Goal: Navigation & Orientation: Find specific page/section

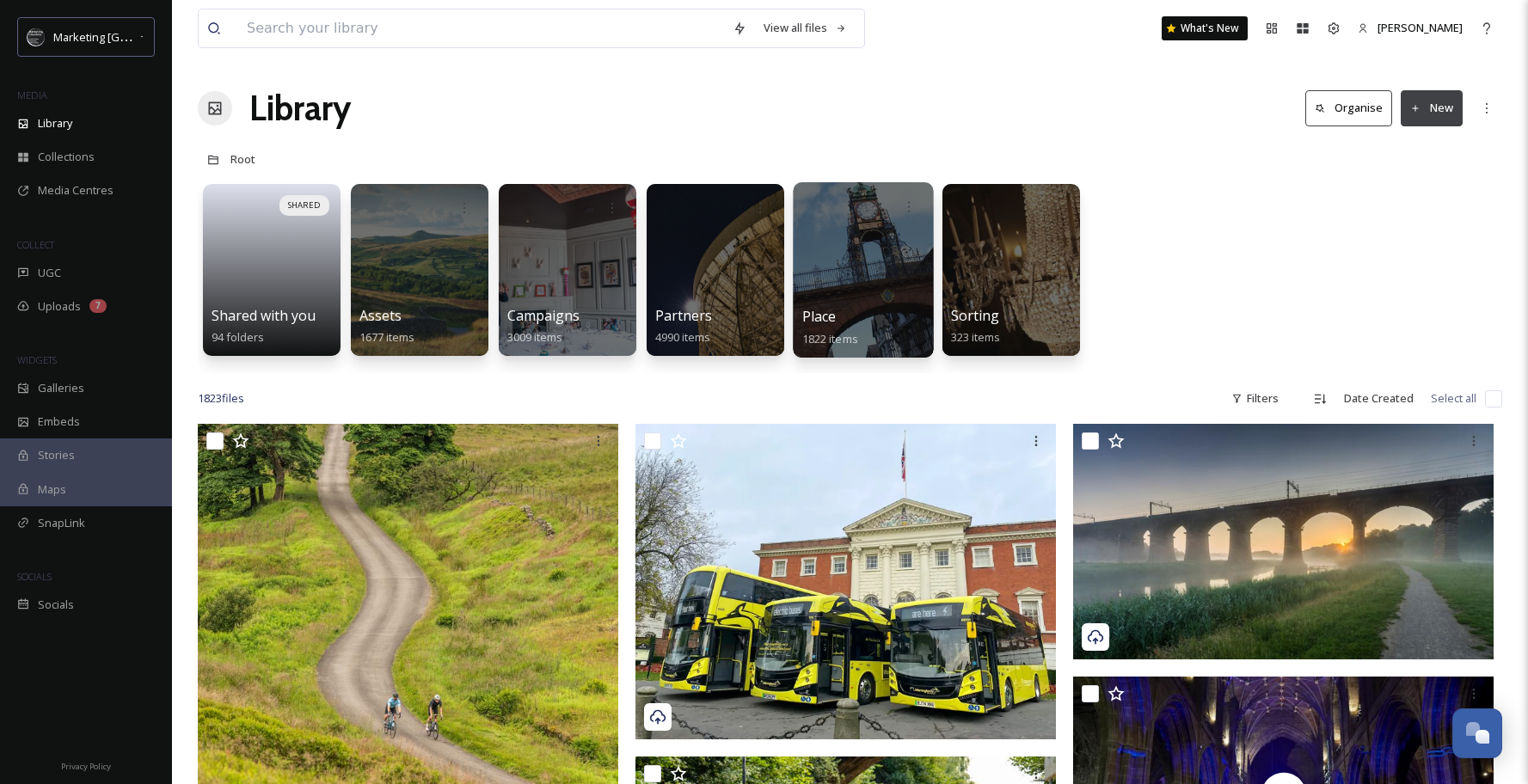
click at [840, 278] on div at bounding box center [863, 270] width 140 height 176
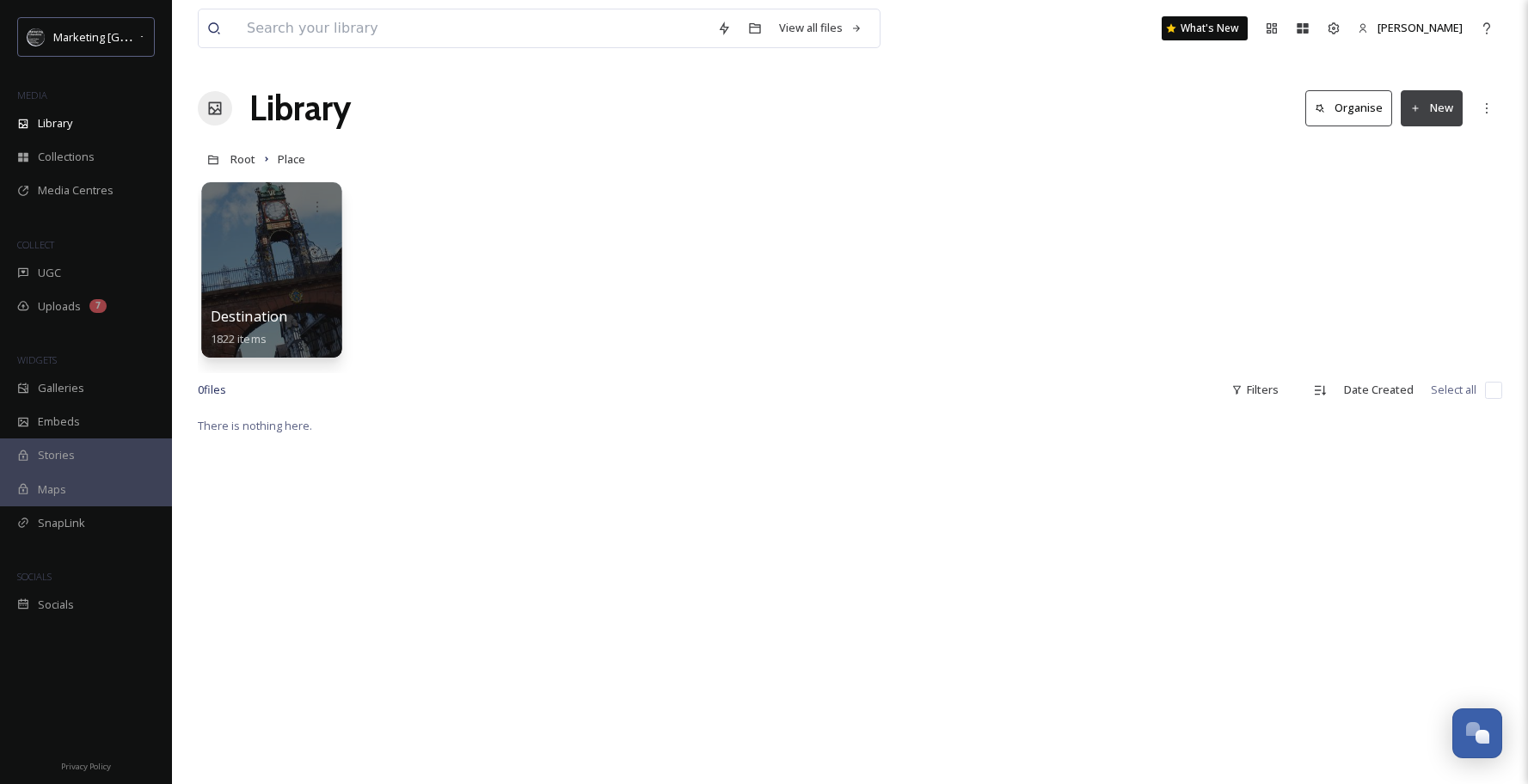
click at [265, 286] on div at bounding box center [271, 270] width 140 height 176
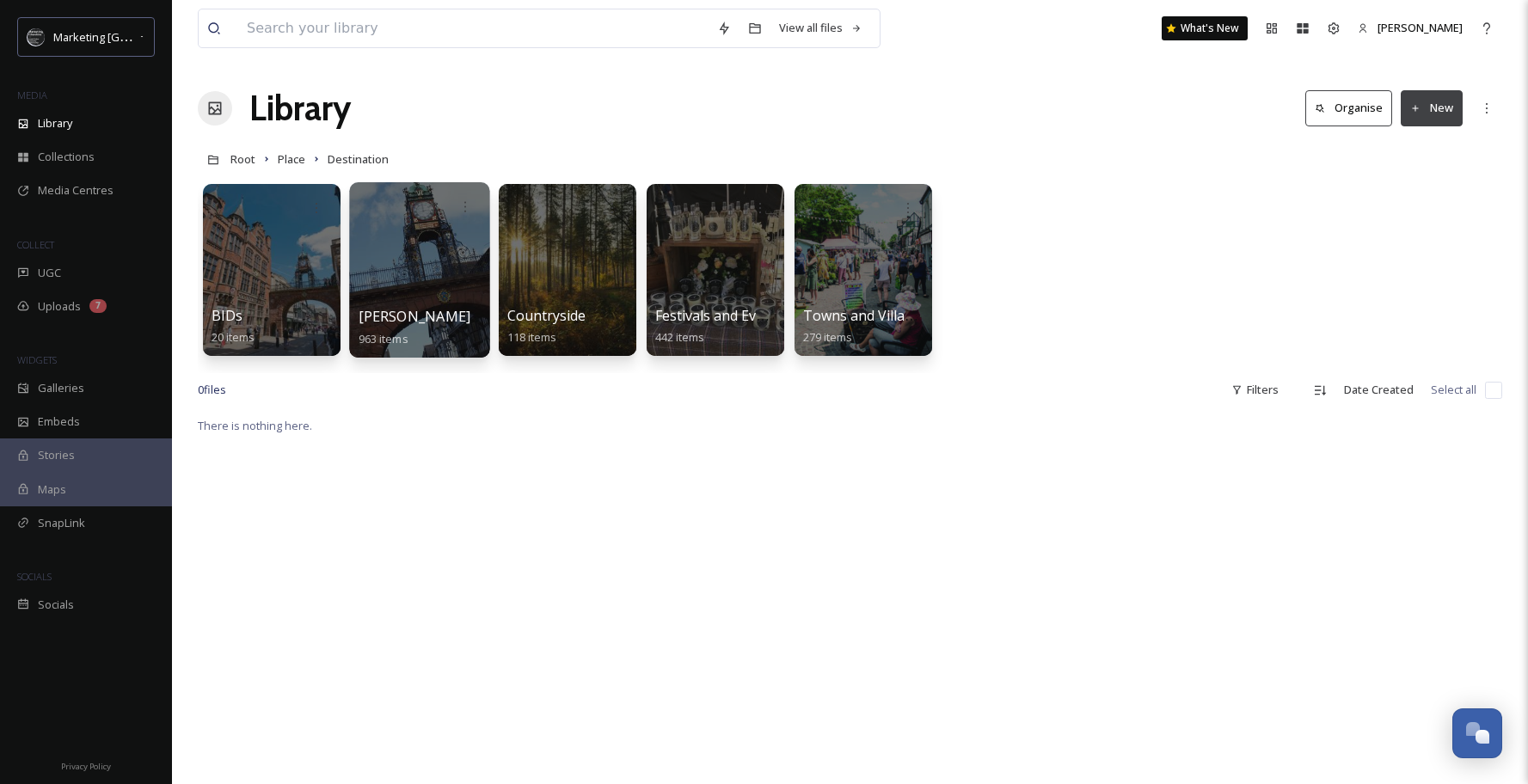
click at [418, 287] on div at bounding box center [419, 270] width 140 height 176
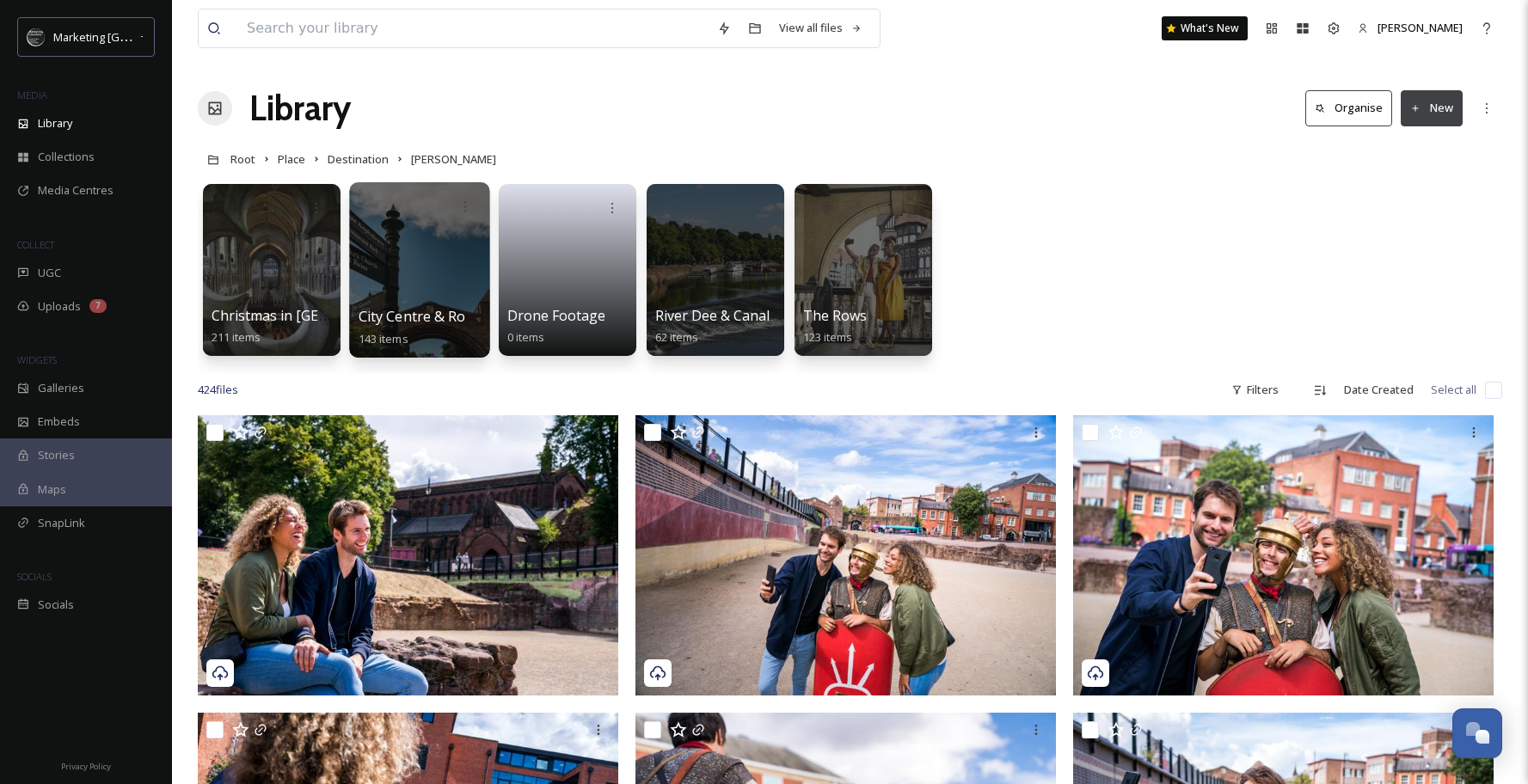
click at [433, 277] on div at bounding box center [419, 270] width 140 height 176
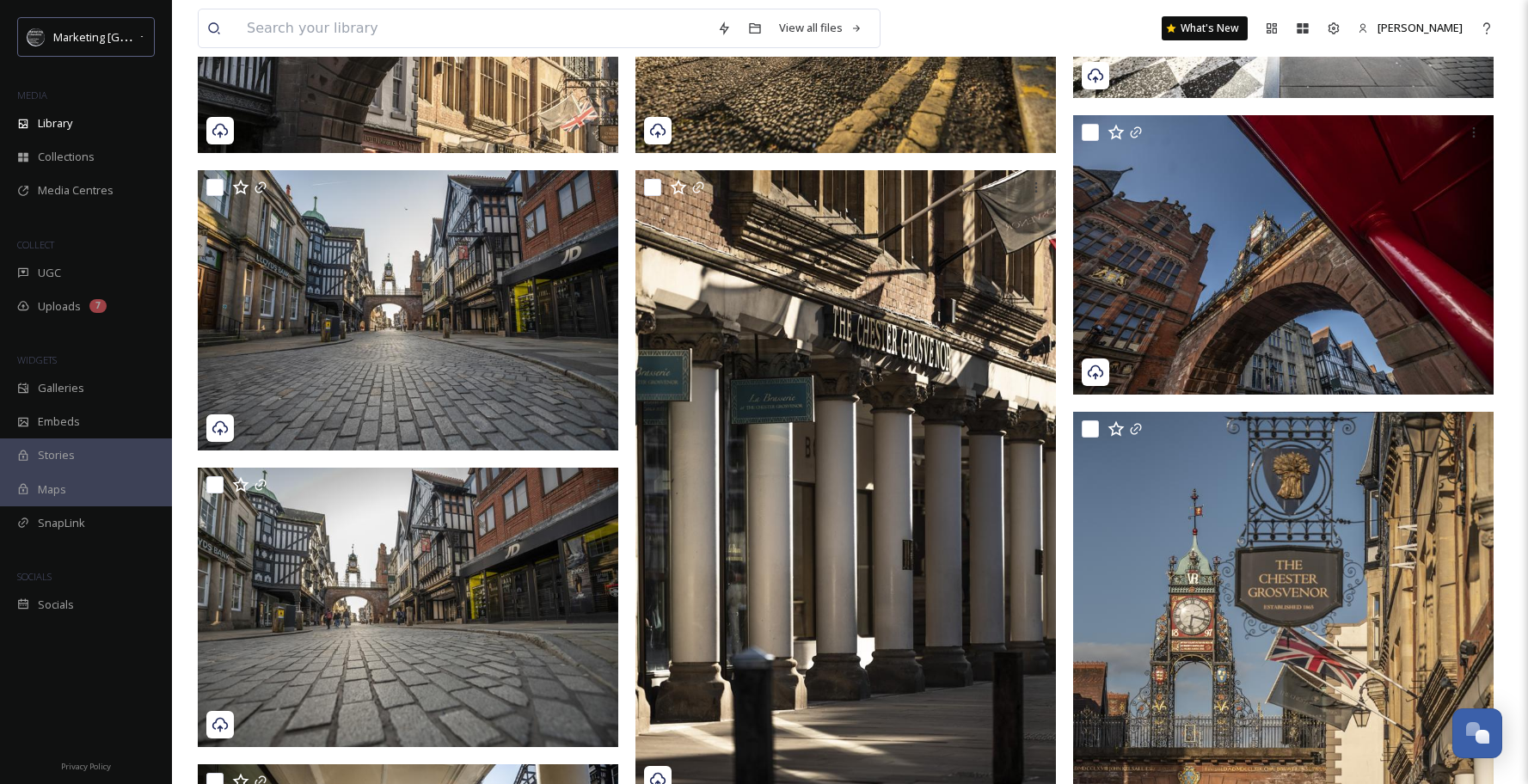
scroll to position [5456, 0]
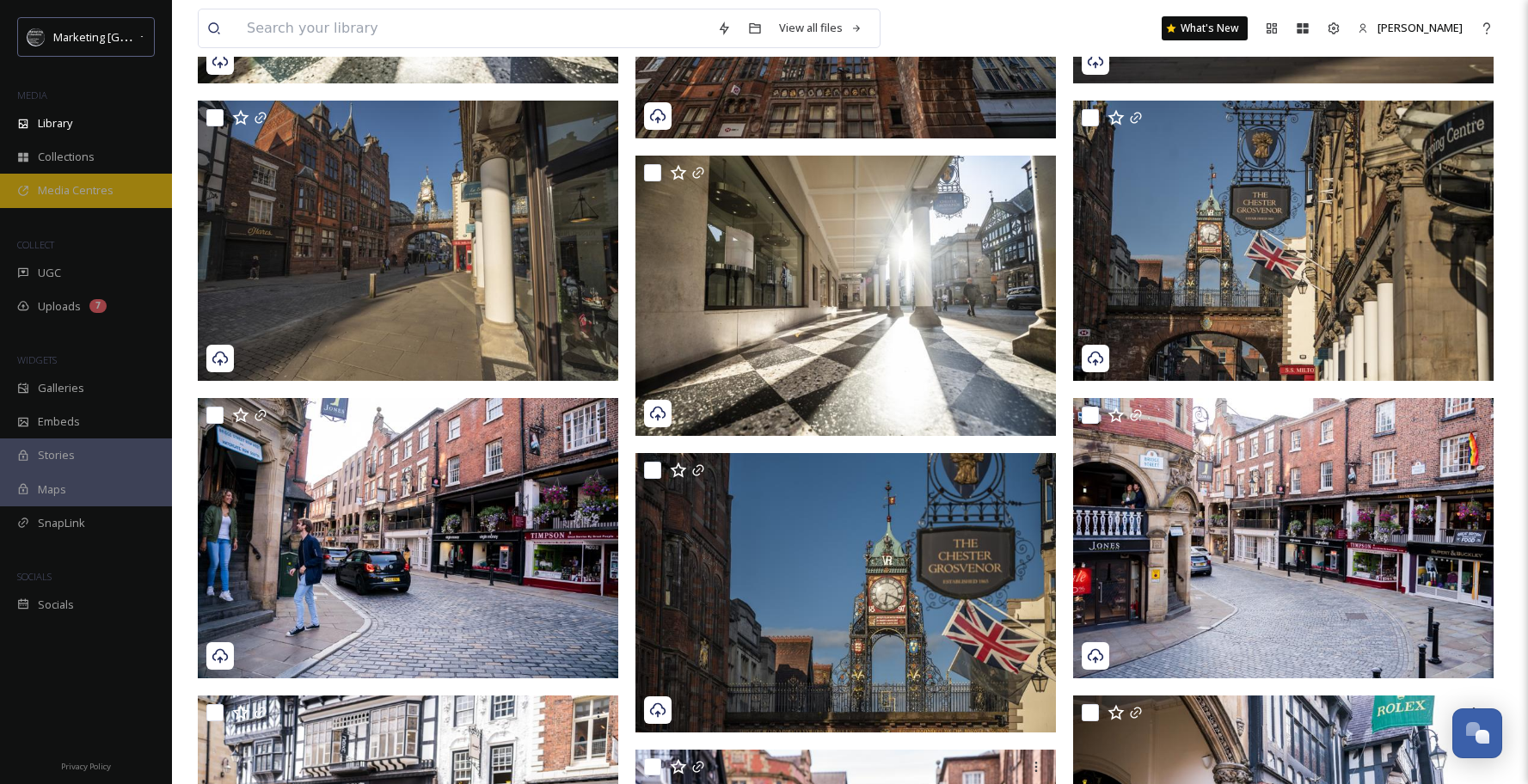
click at [59, 186] on span "Media Centres" at bounding box center [75, 190] width 76 height 17
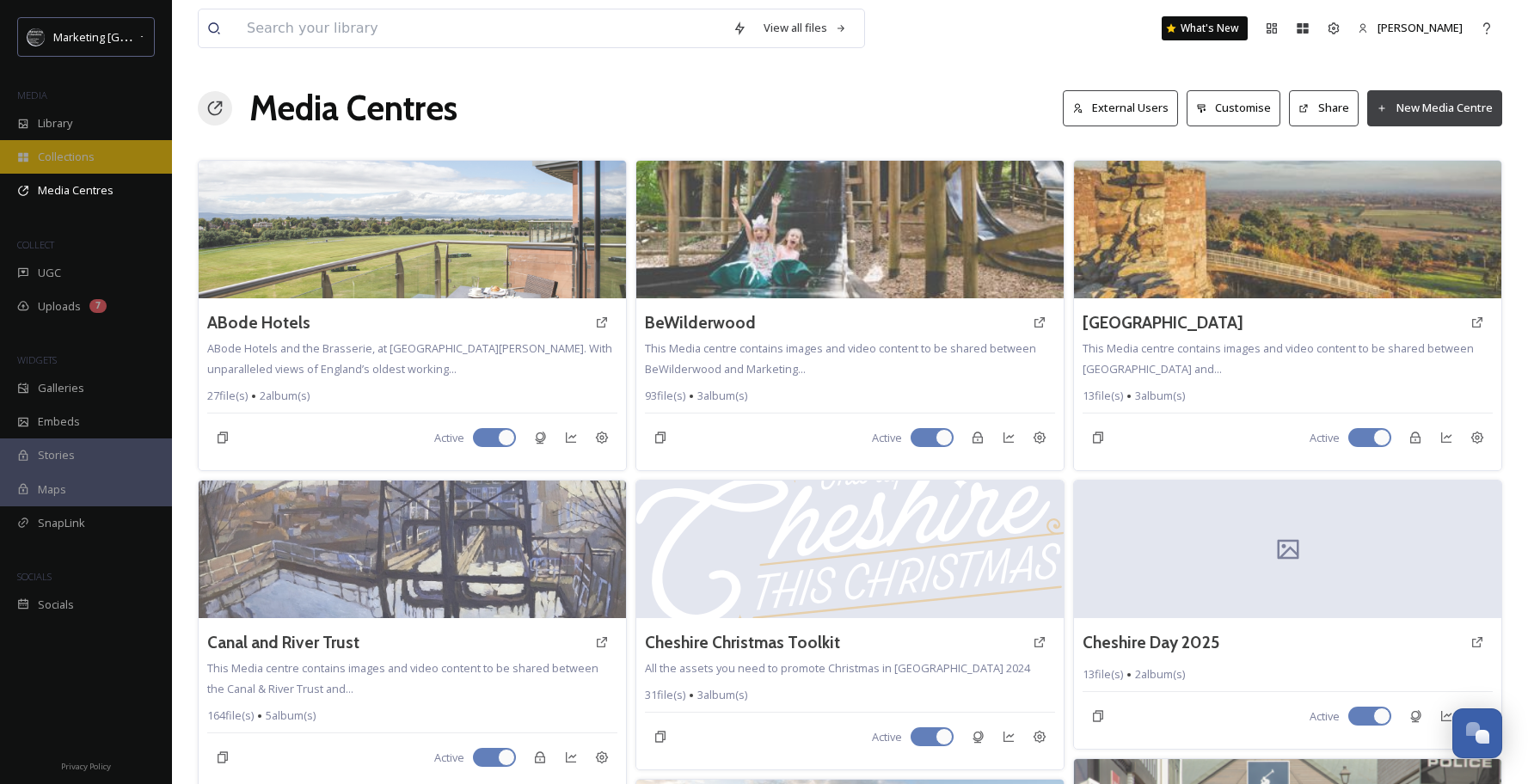
click at [74, 147] on div "Collections" at bounding box center [86, 157] width 172 height 34
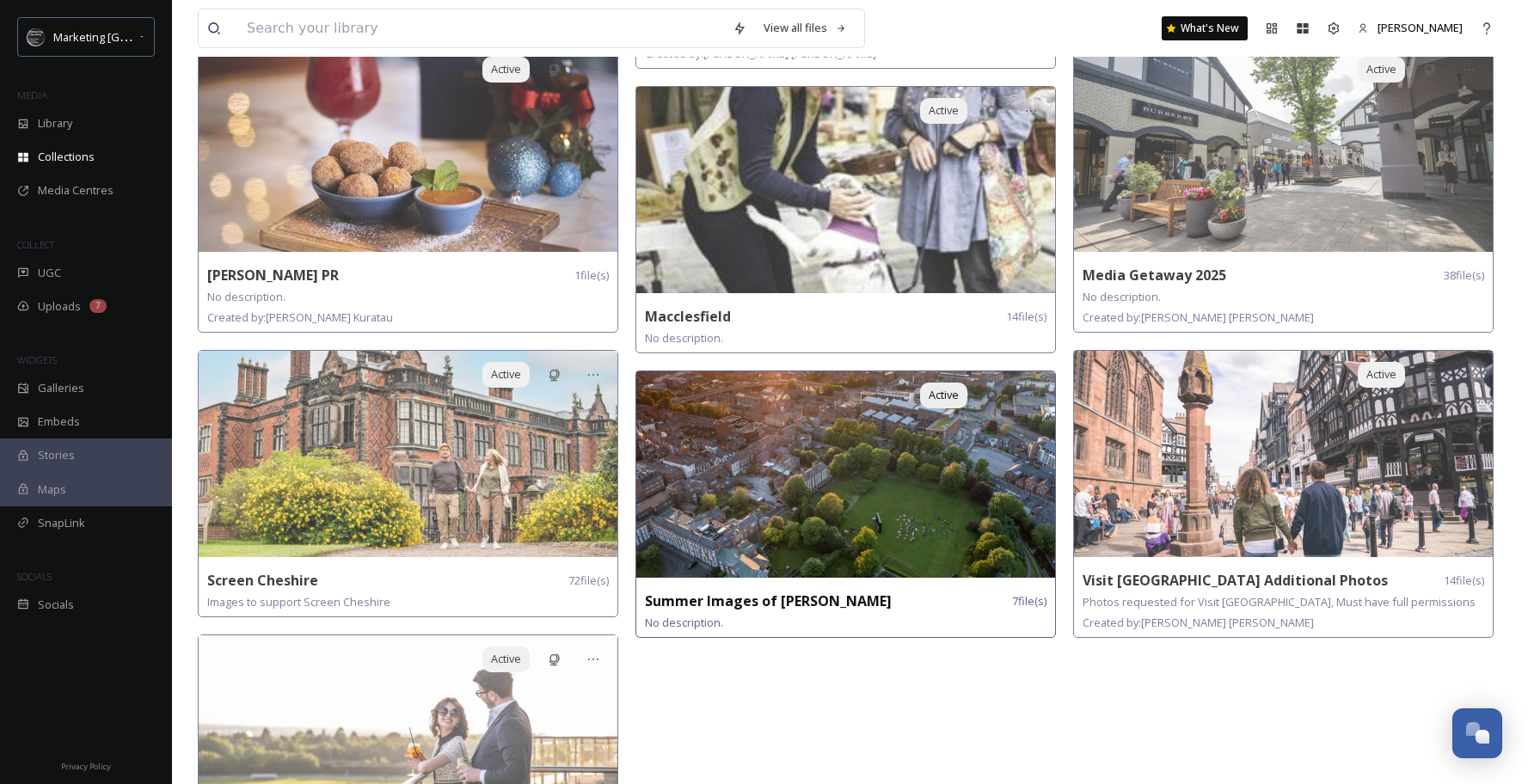
scroll to position [2008, 0]
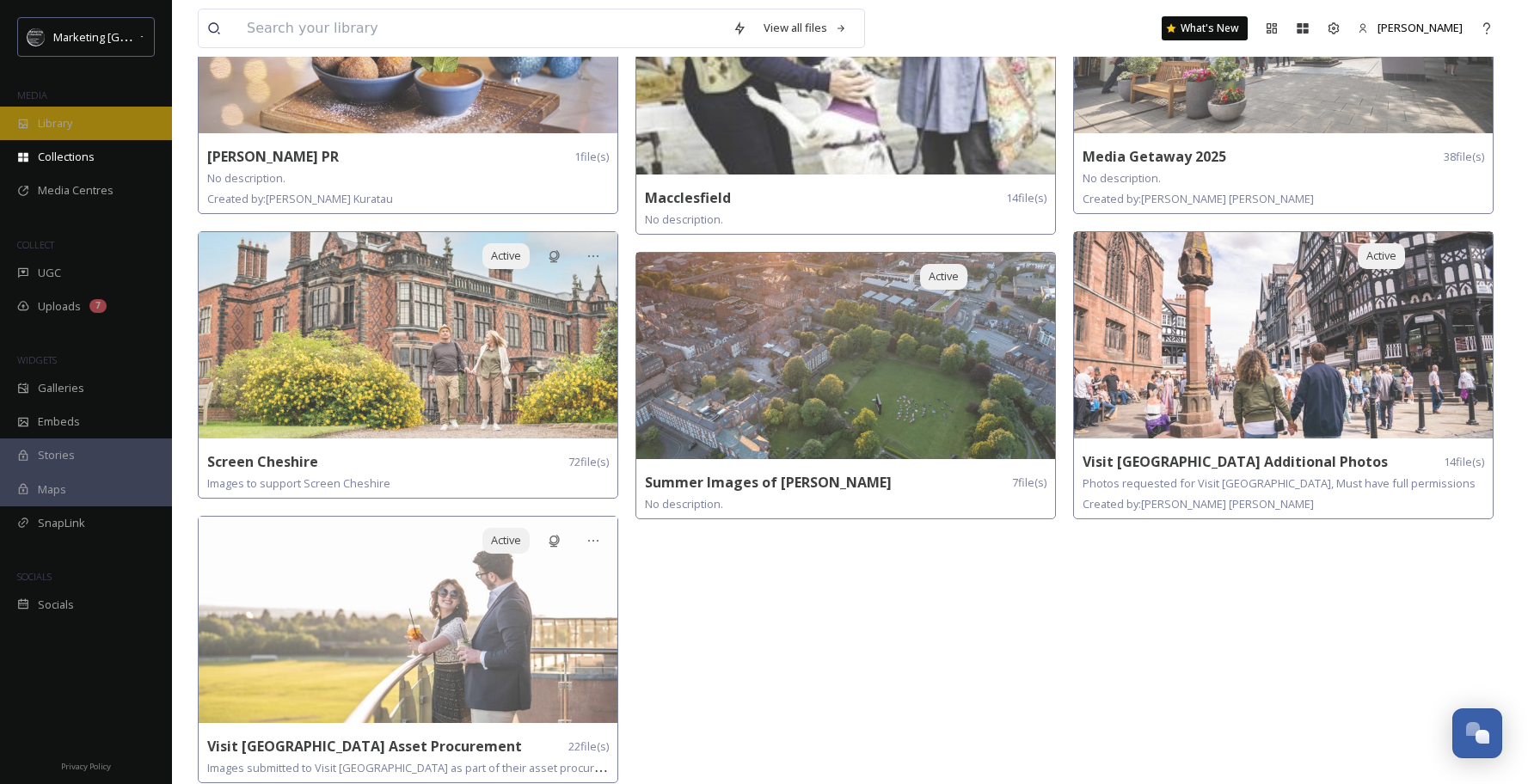
click at [68, 124] on span "Library" at bounding box center [54, 123] width 35 height 17
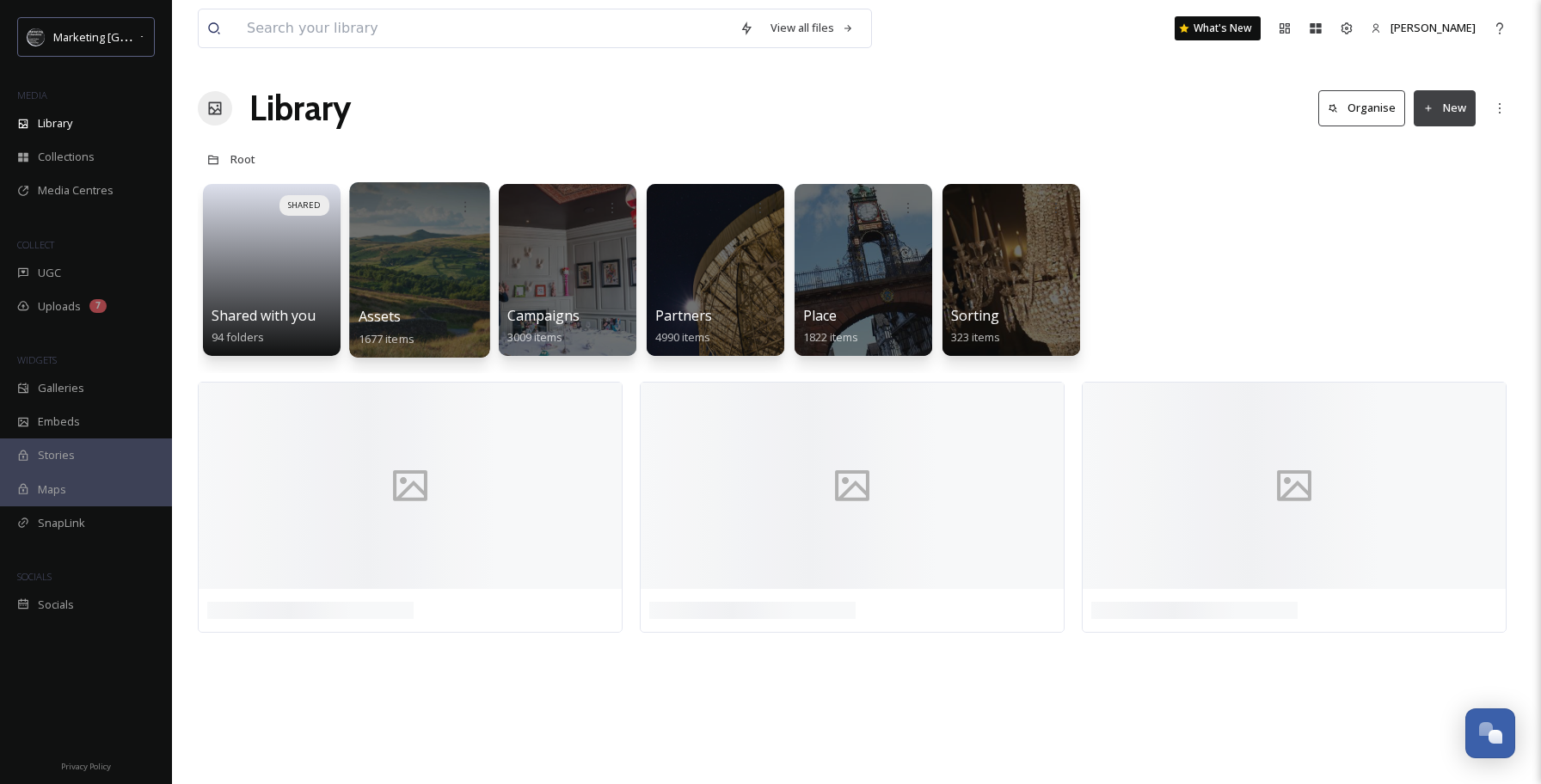
click at [441, 298] on div at bounding box center [419, 270] width 140 height 176
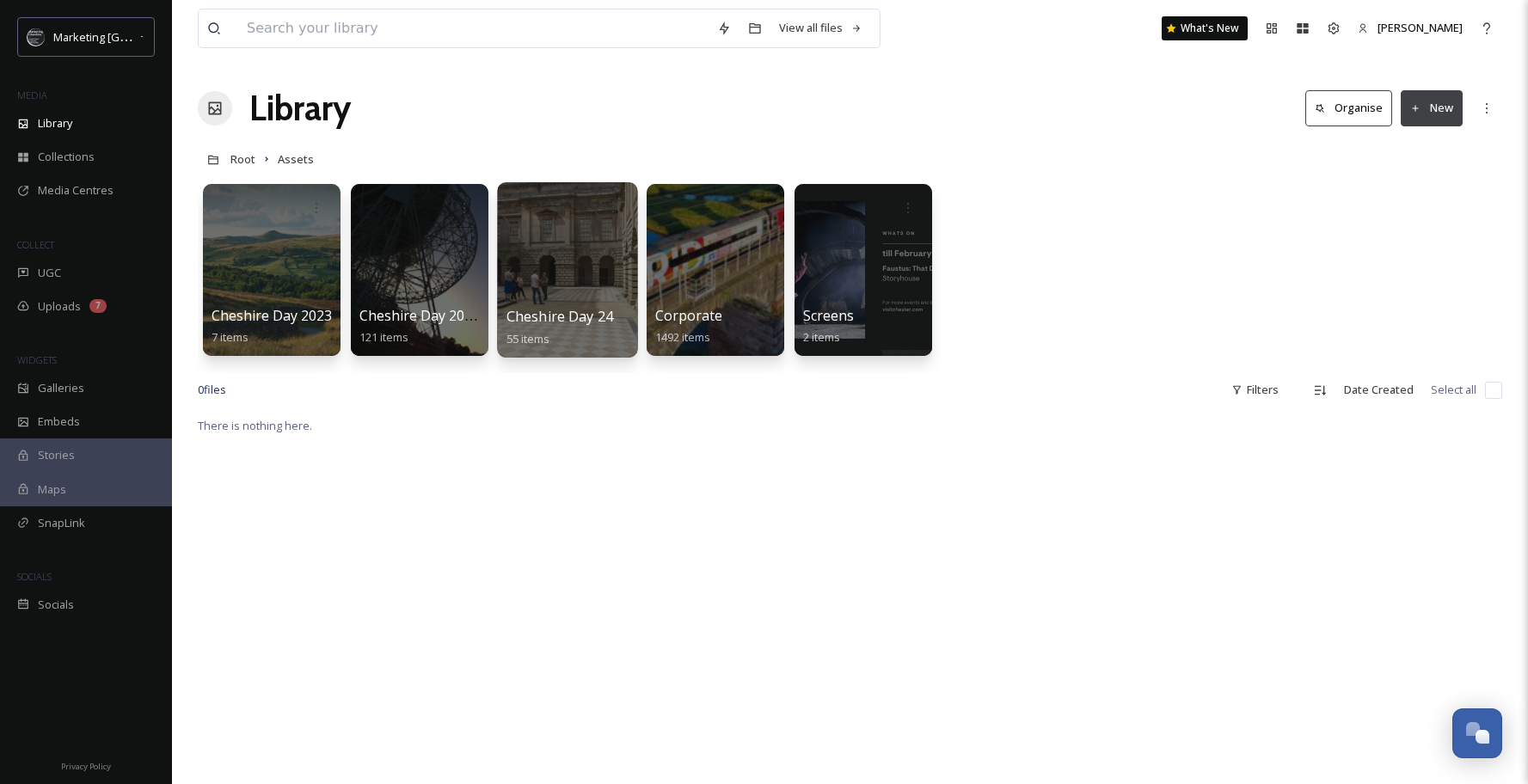
click at [579, 302] on div at bounding box center [567, 270] width 140 height 176
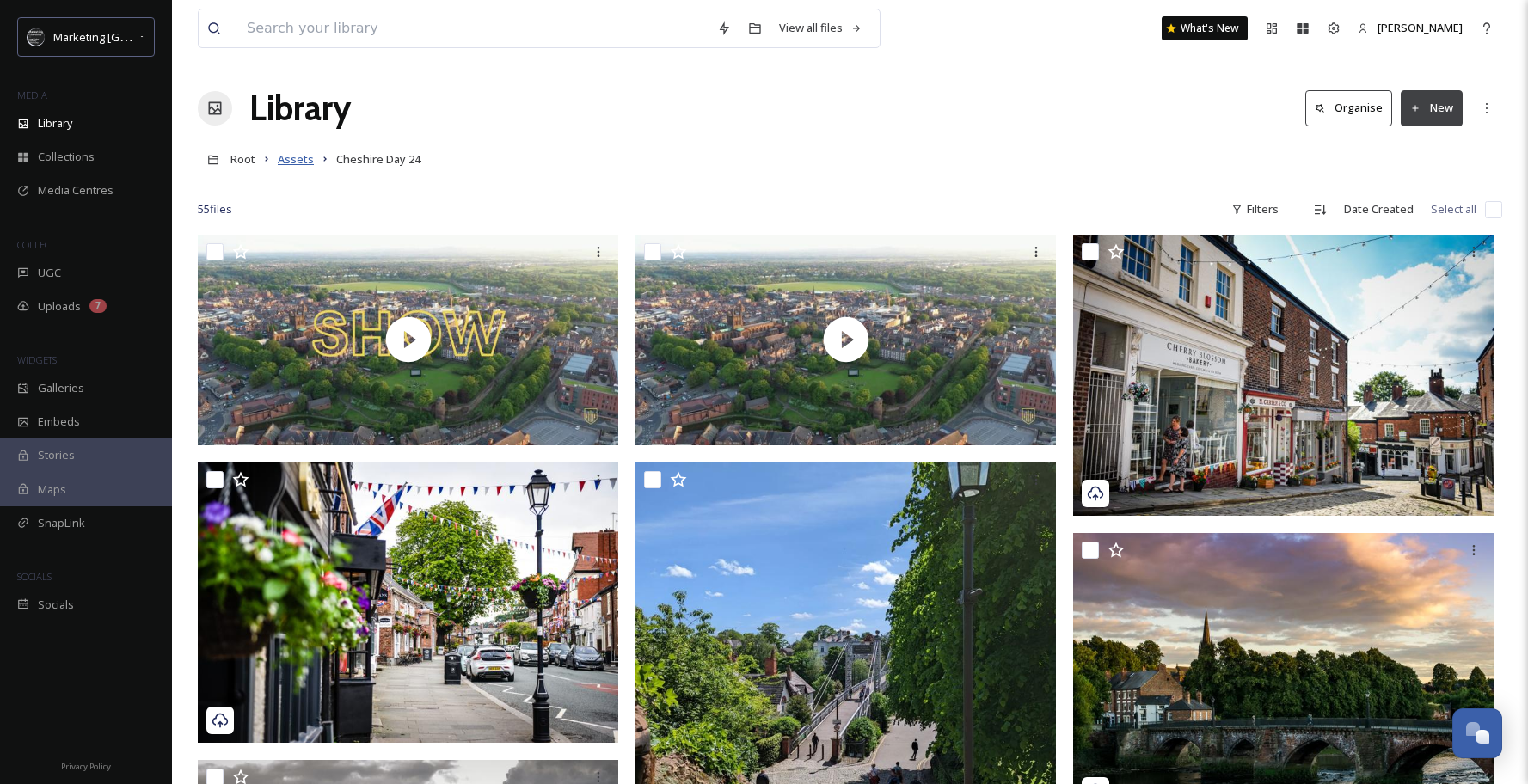
click at [298, 161] on span "Assets" at bounding box center [296, 159] width 36 height 16
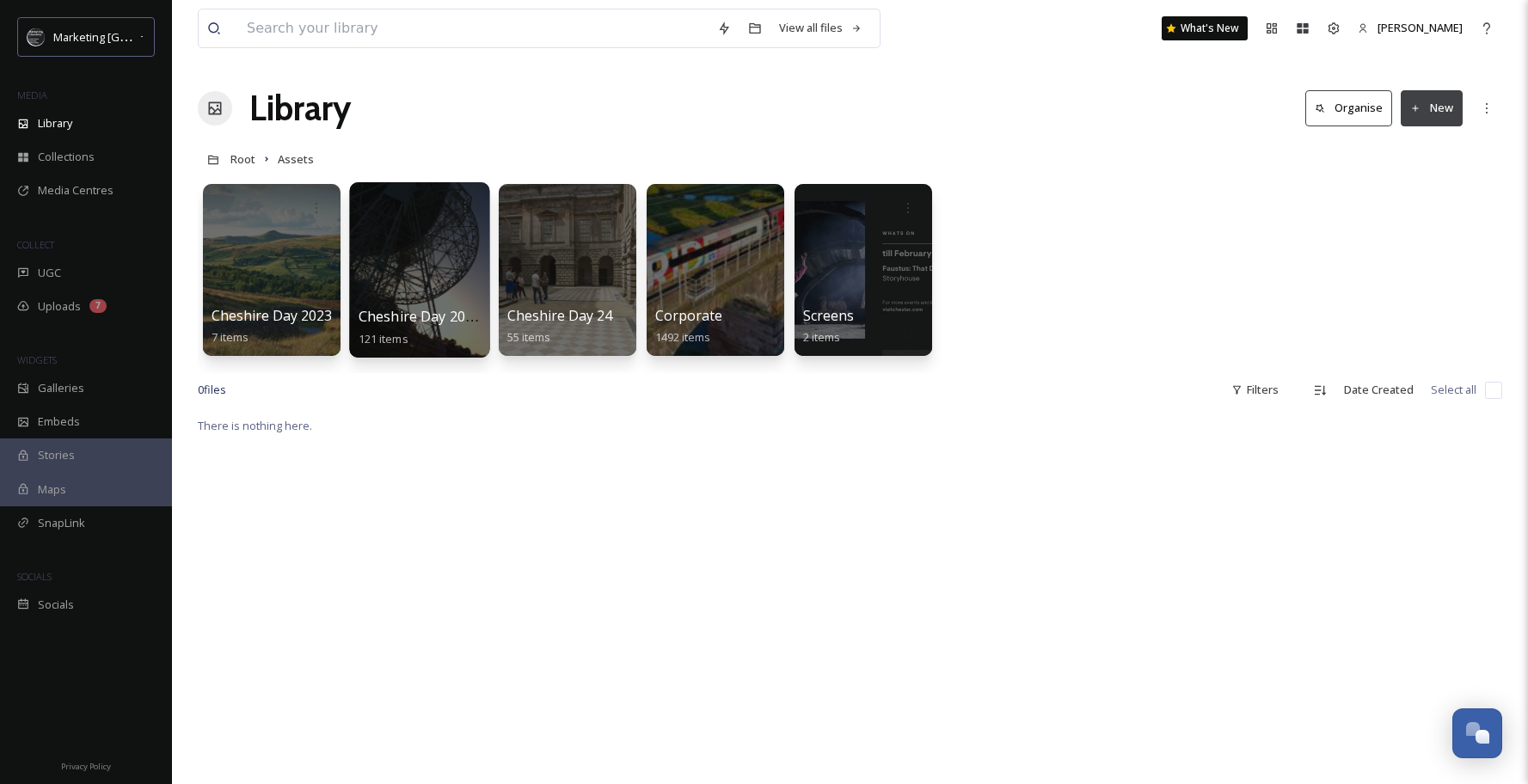
click at [441, 302] on div at bounding box center [419, 270] width 140 height 176
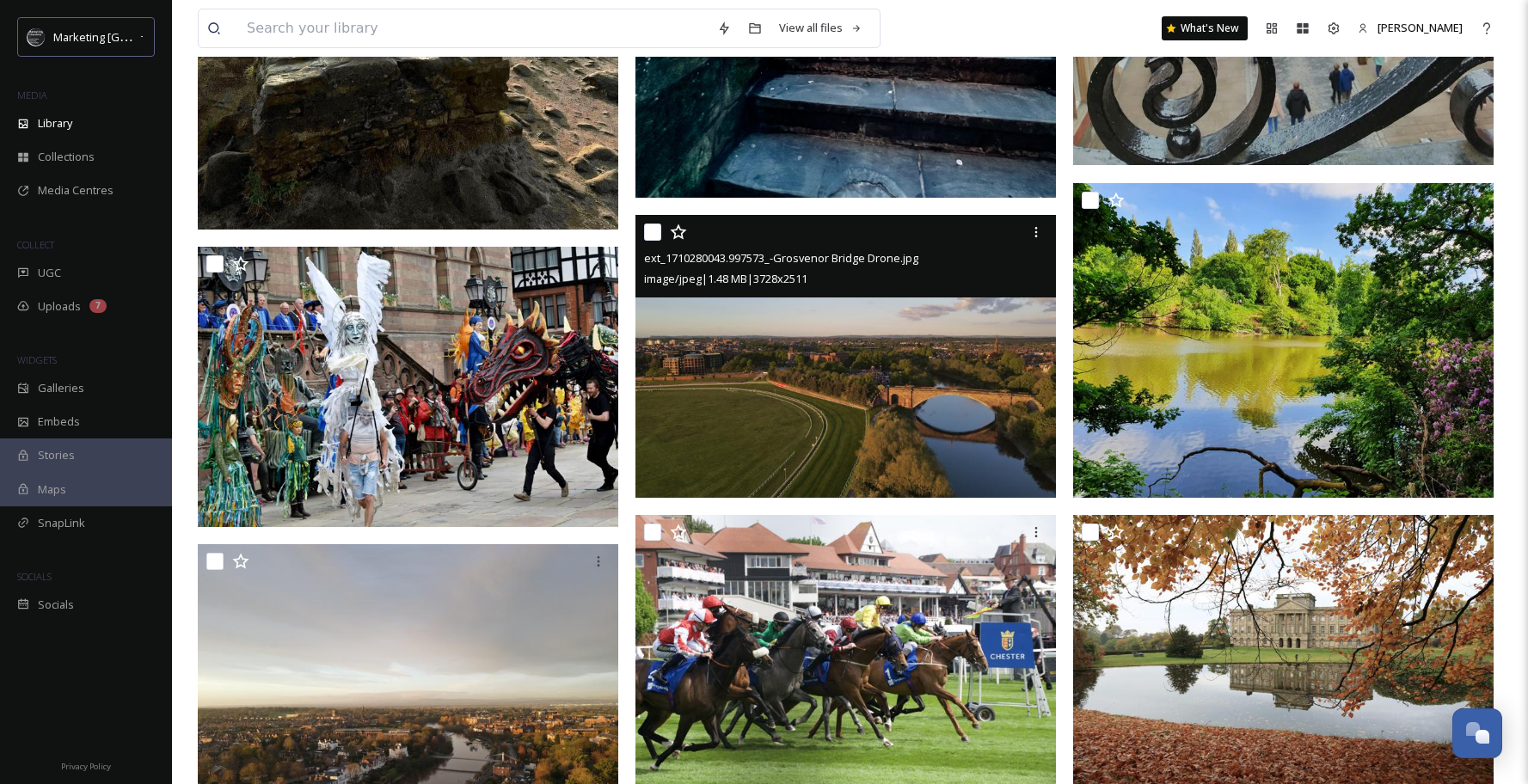
scroll to position [13153, 0]
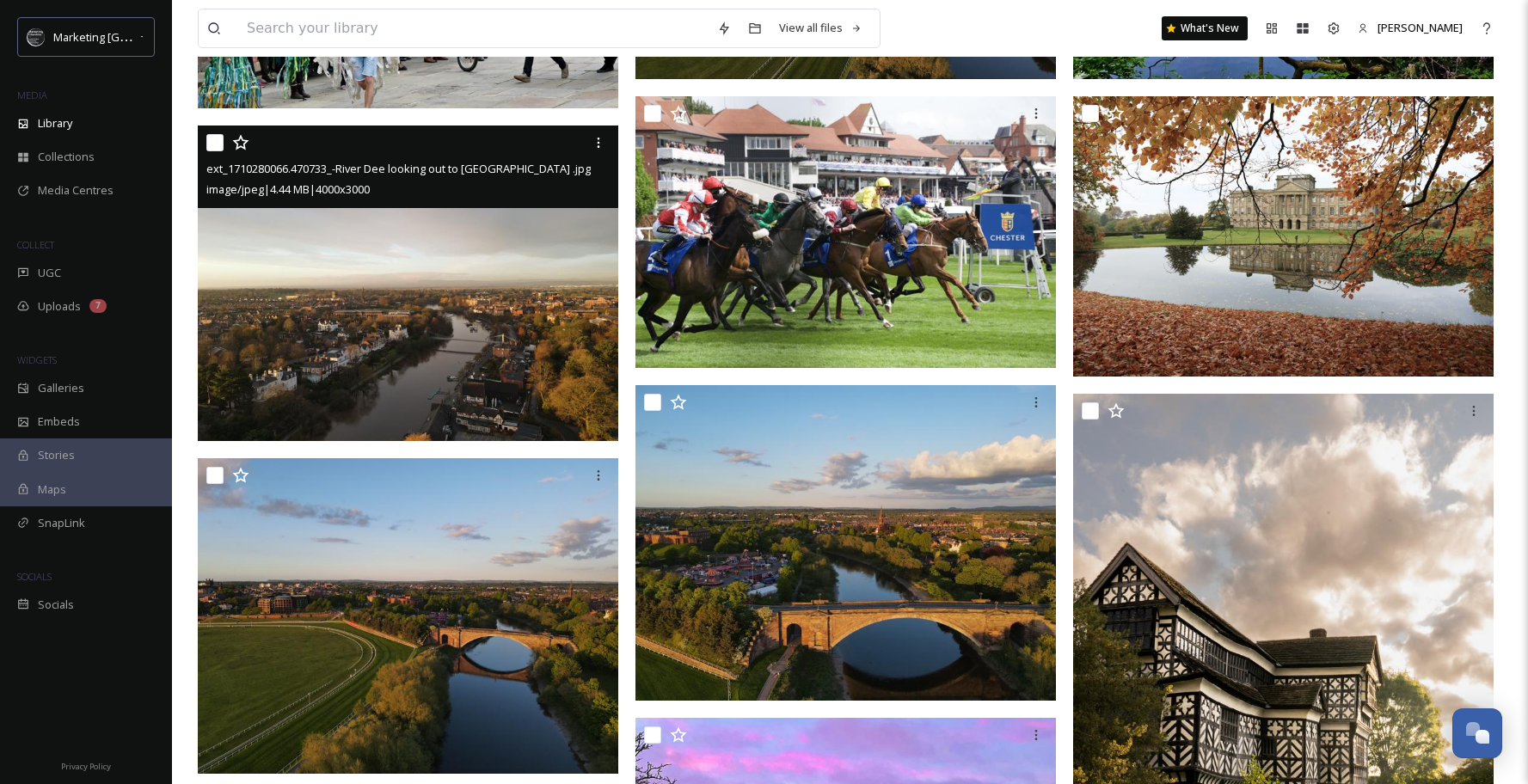
click at [207, 137] on input "checkbox" at bounding box center [214, 142] width 17 height 17
checkbox input "true"
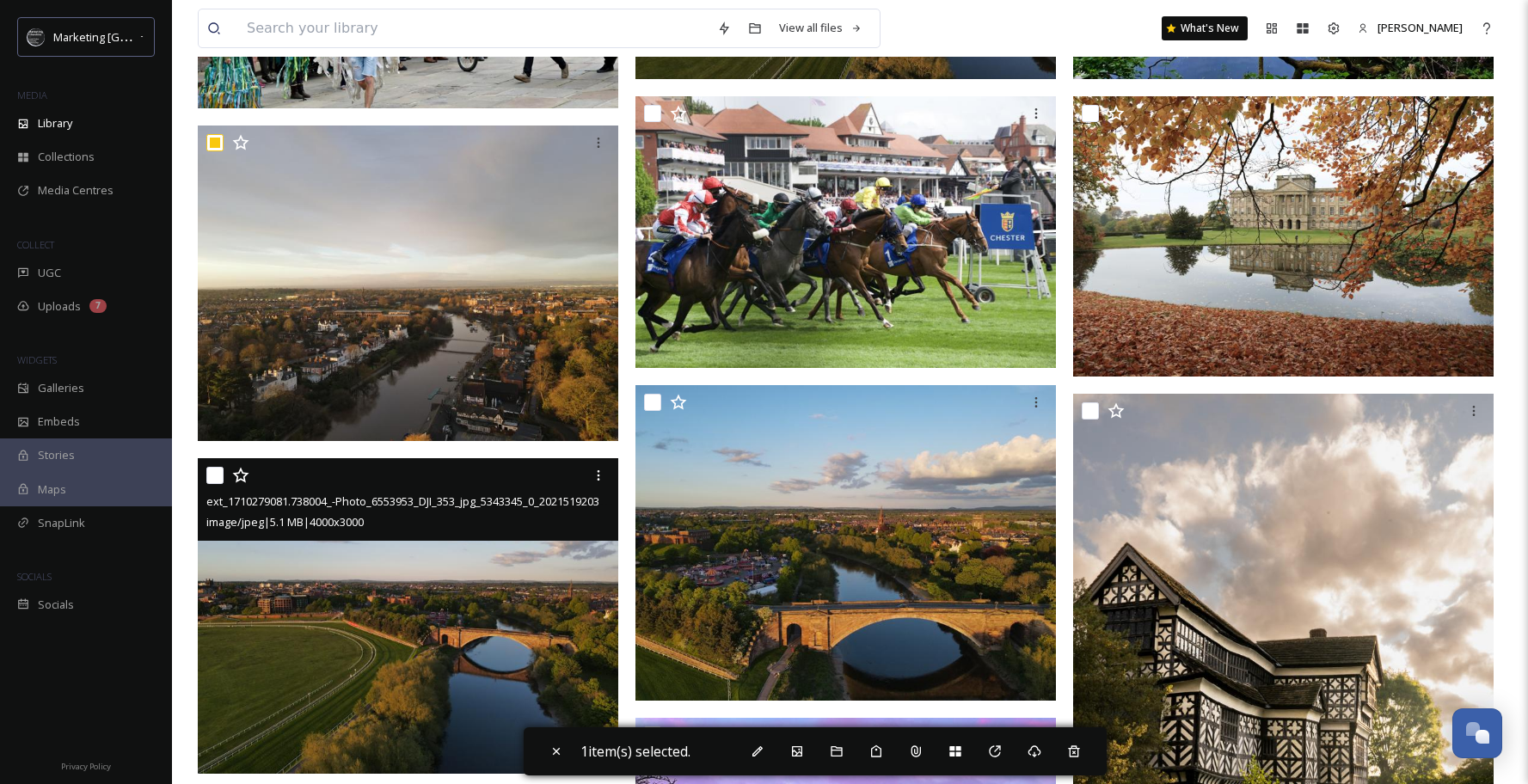
click at [205, 476] on div "ext_1710279081.738004_-Photo_6553953_DJI_353_jpg_5343345_0_202151920372_photo_o…" at bounding box center [407, 500] width 420 height 83
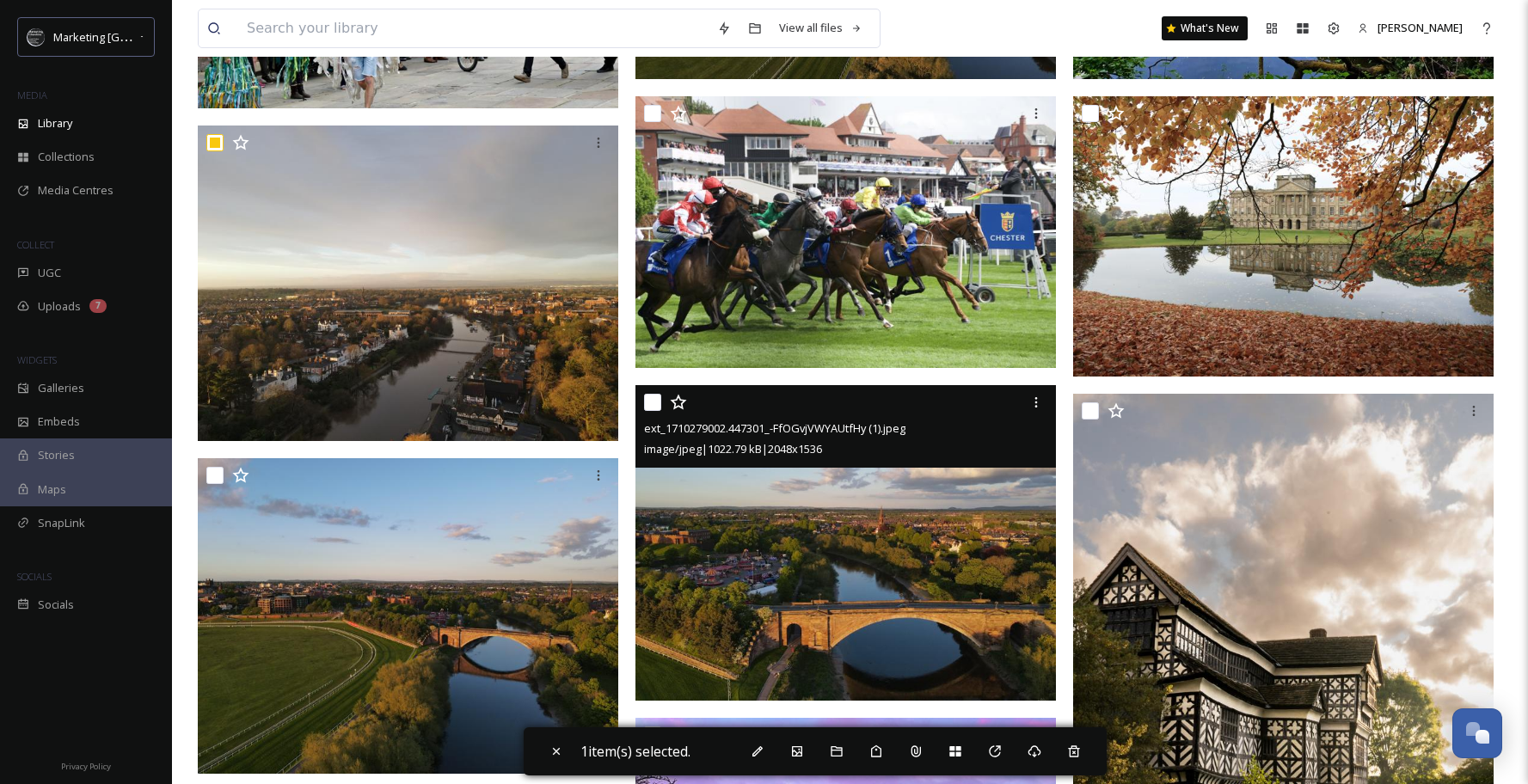
click at [654, 398] on input "checkbox" at bounding box center [652, 401] width 17 height 17
checkbox input "true"
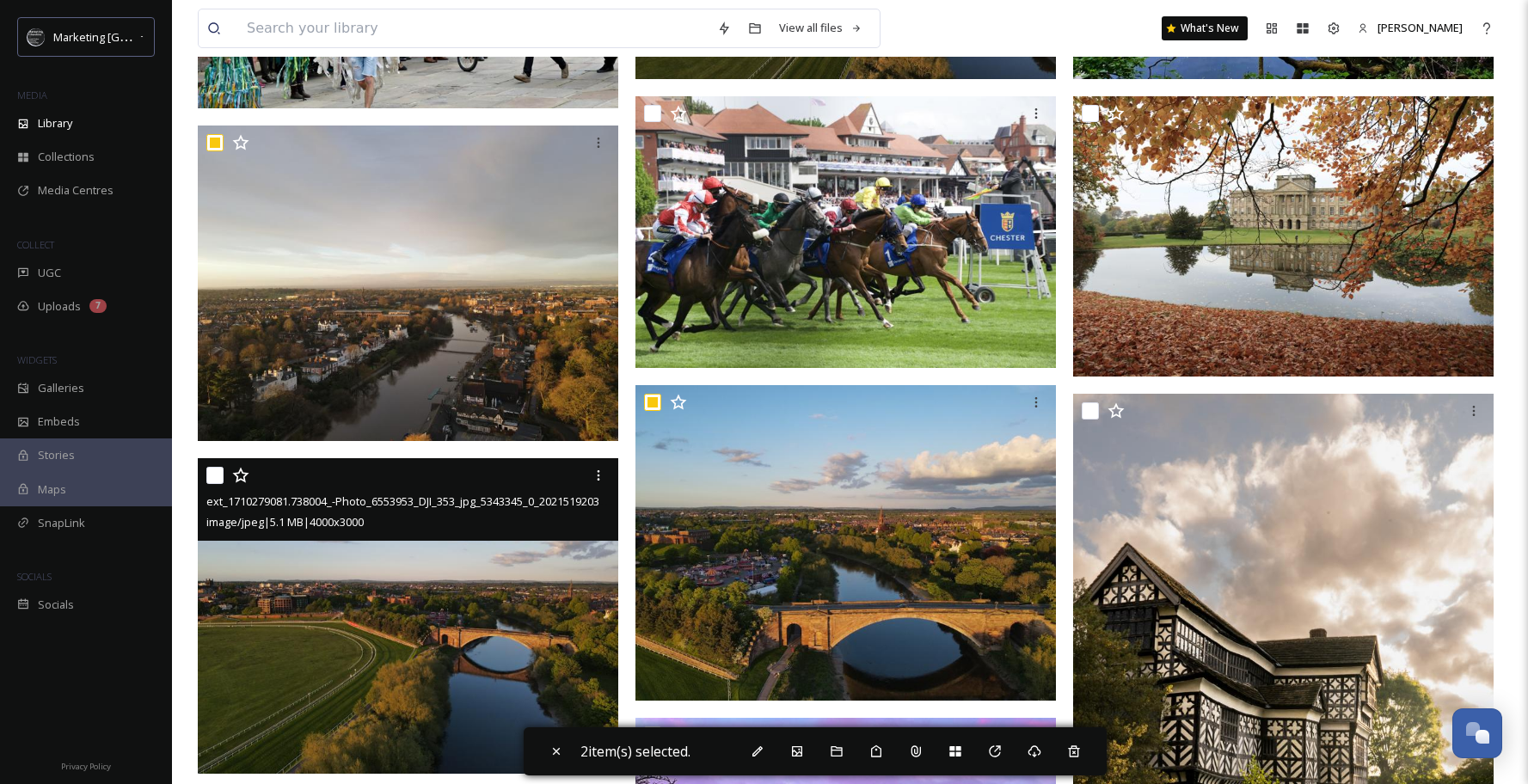
click at [215, 479] on input "checkbox" at bounding box center [214, 474] width 17 height 17
checkbox input "true"
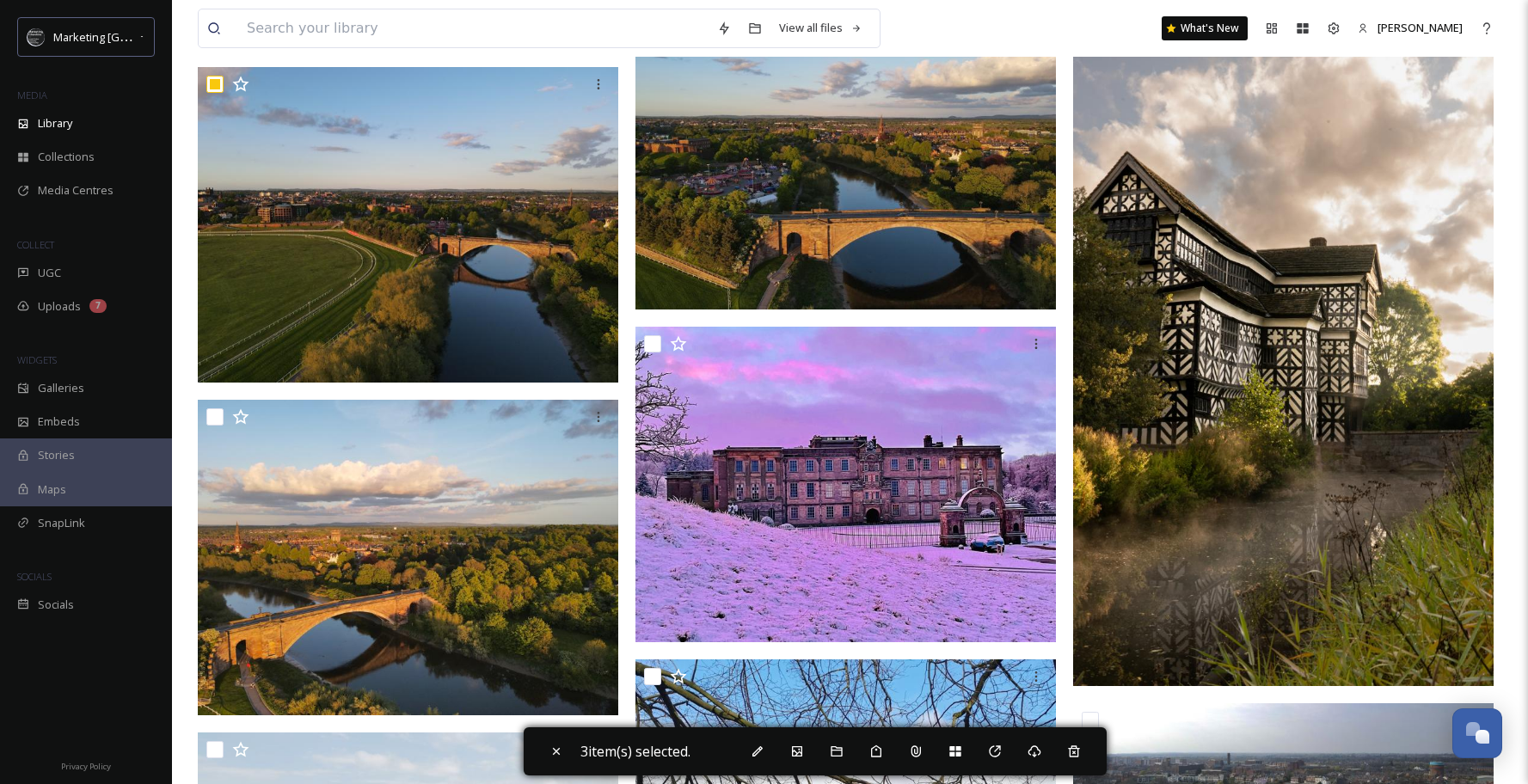
scroll to position [13607, 0]
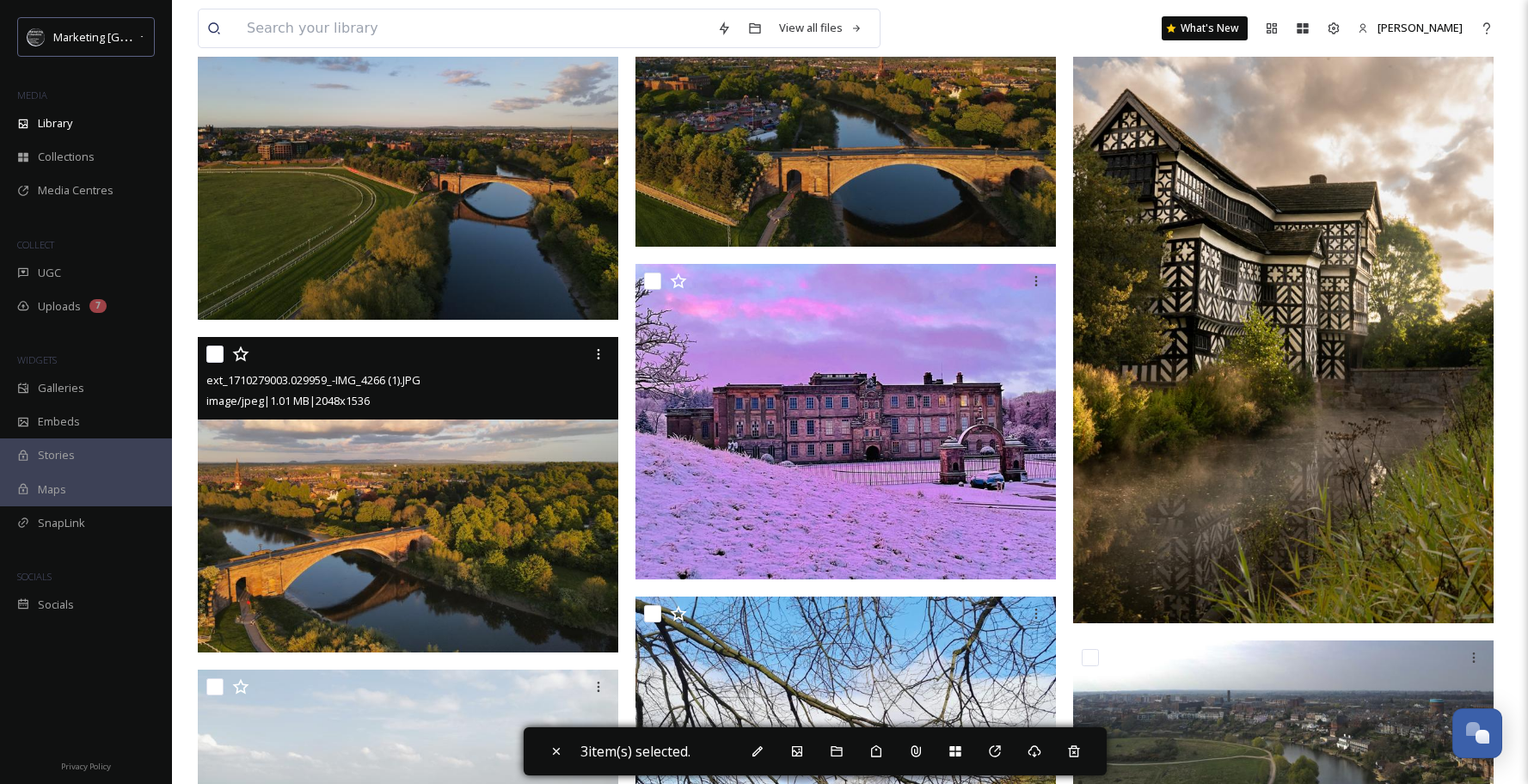
click at [218, 360] on input "checkbox" at bounding box center [214, 353] width 17 height 17
checkbox input "true"
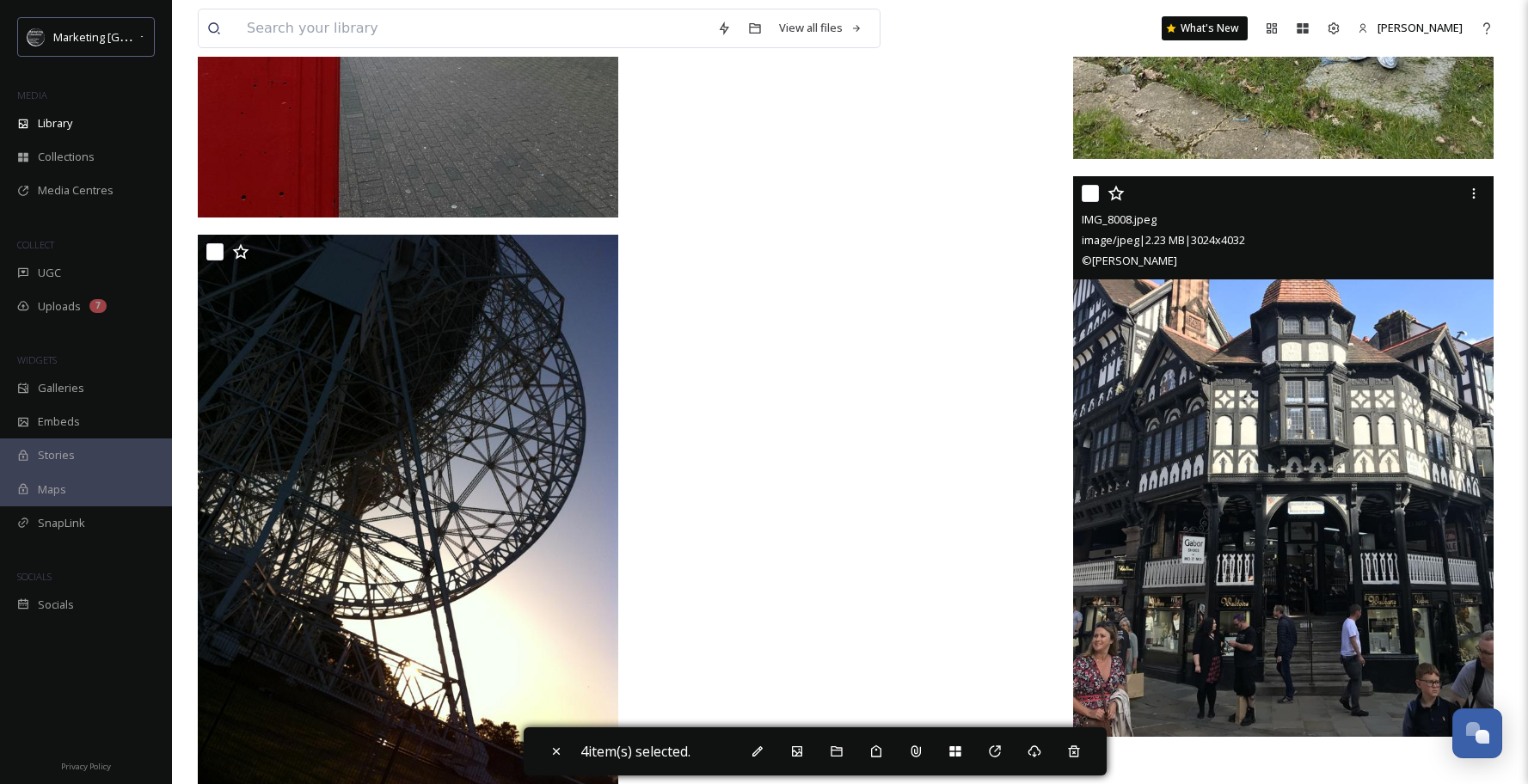
scroll to position [16186, 0]
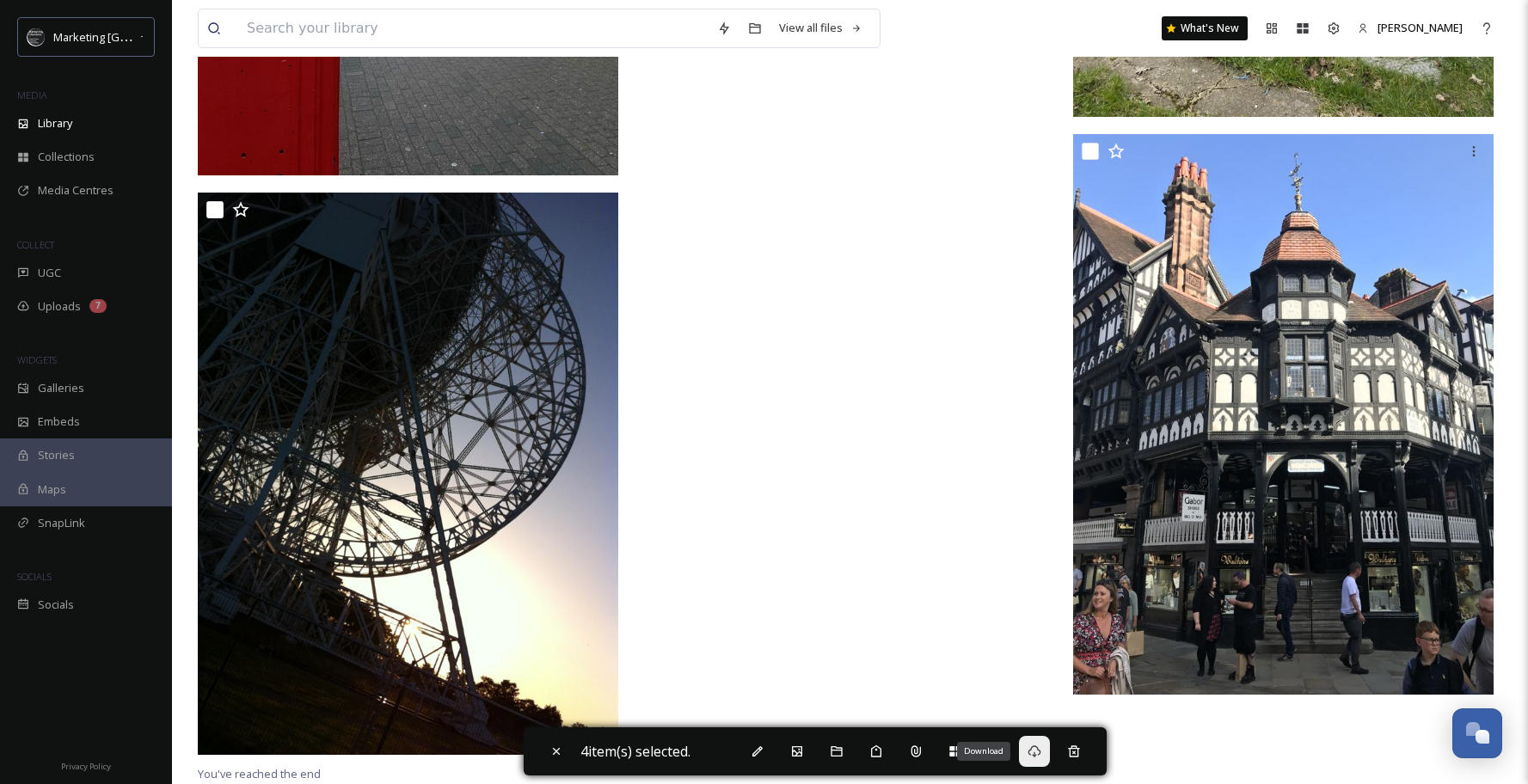
click at [1042, 749] on icon at bounding box center [1035, 751] width 14 height 14
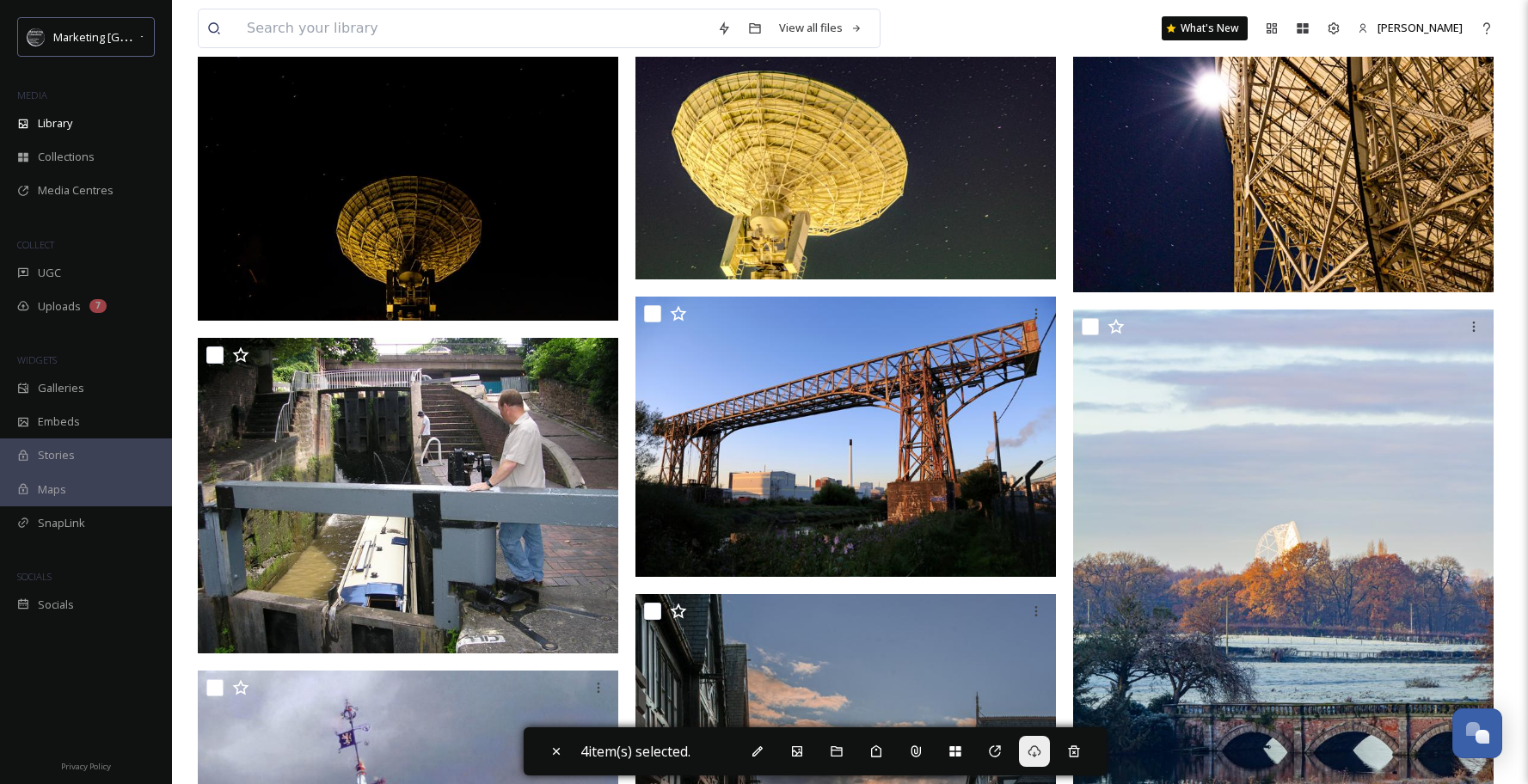
scroll to position [5013, 0]
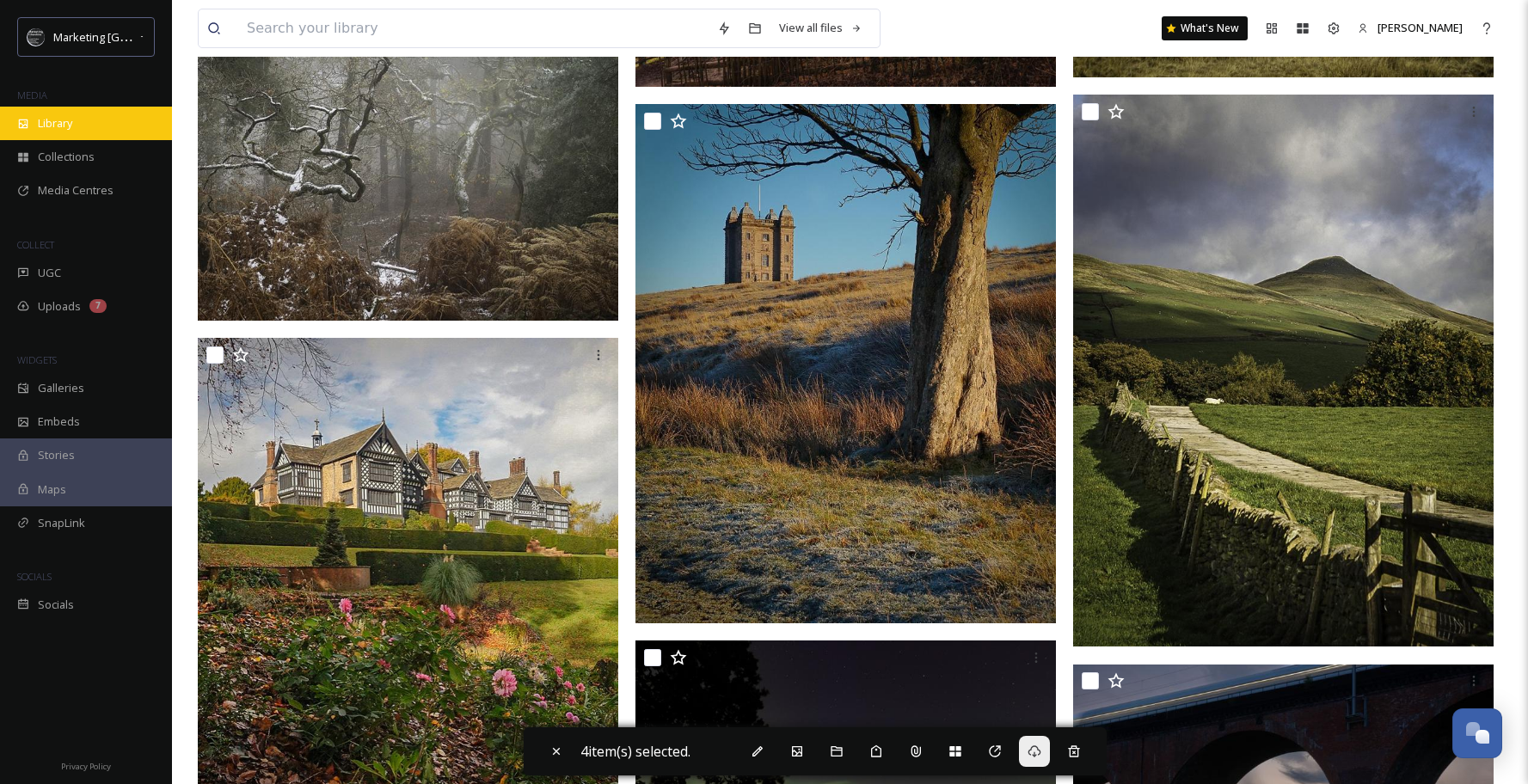
click at [45, 132] on div "Library" at bounding box center [86, 123] width 172 height 34
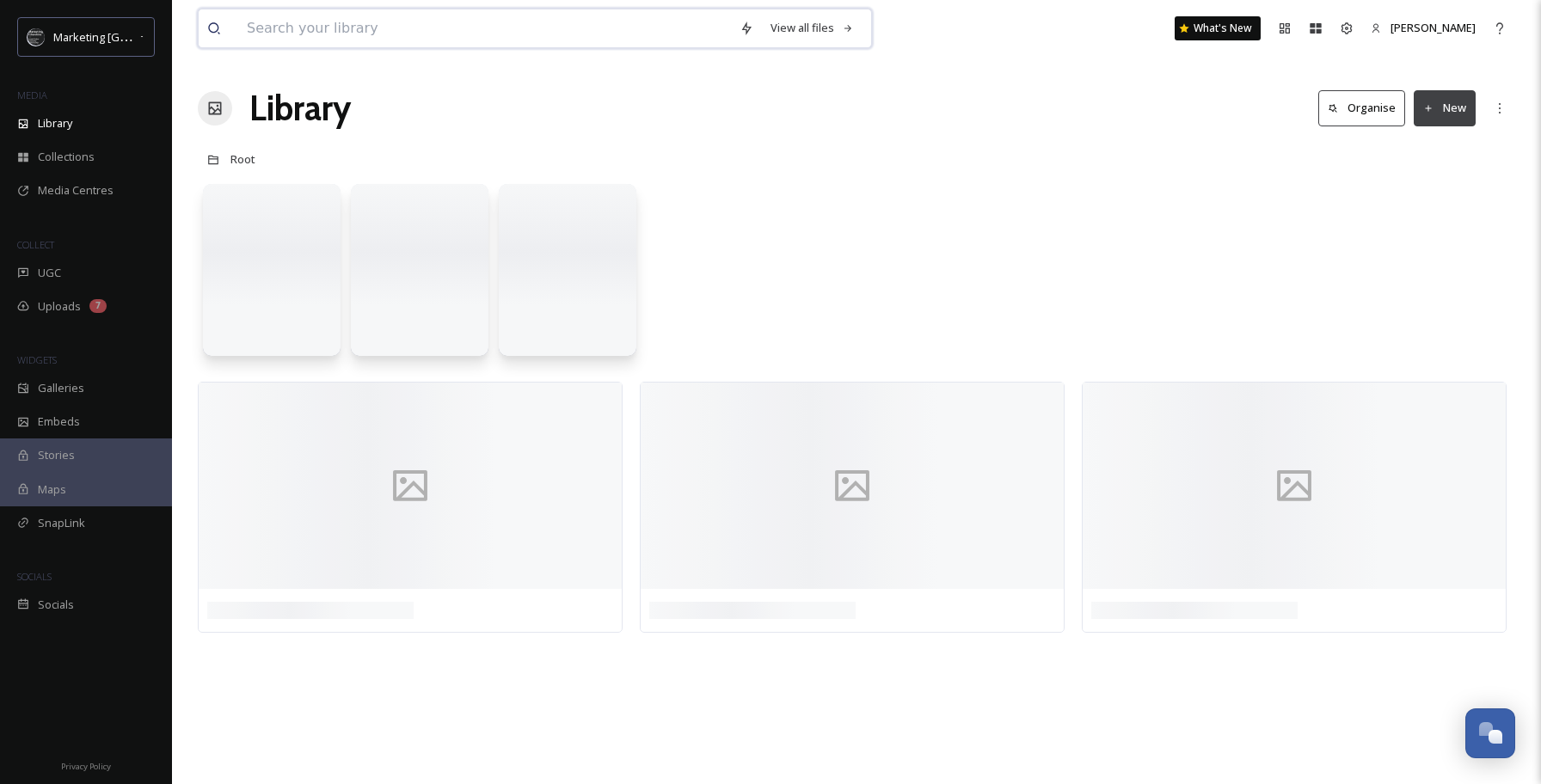
click at [372, 32] on input at bounding box center [483, 29] width 492 height 37
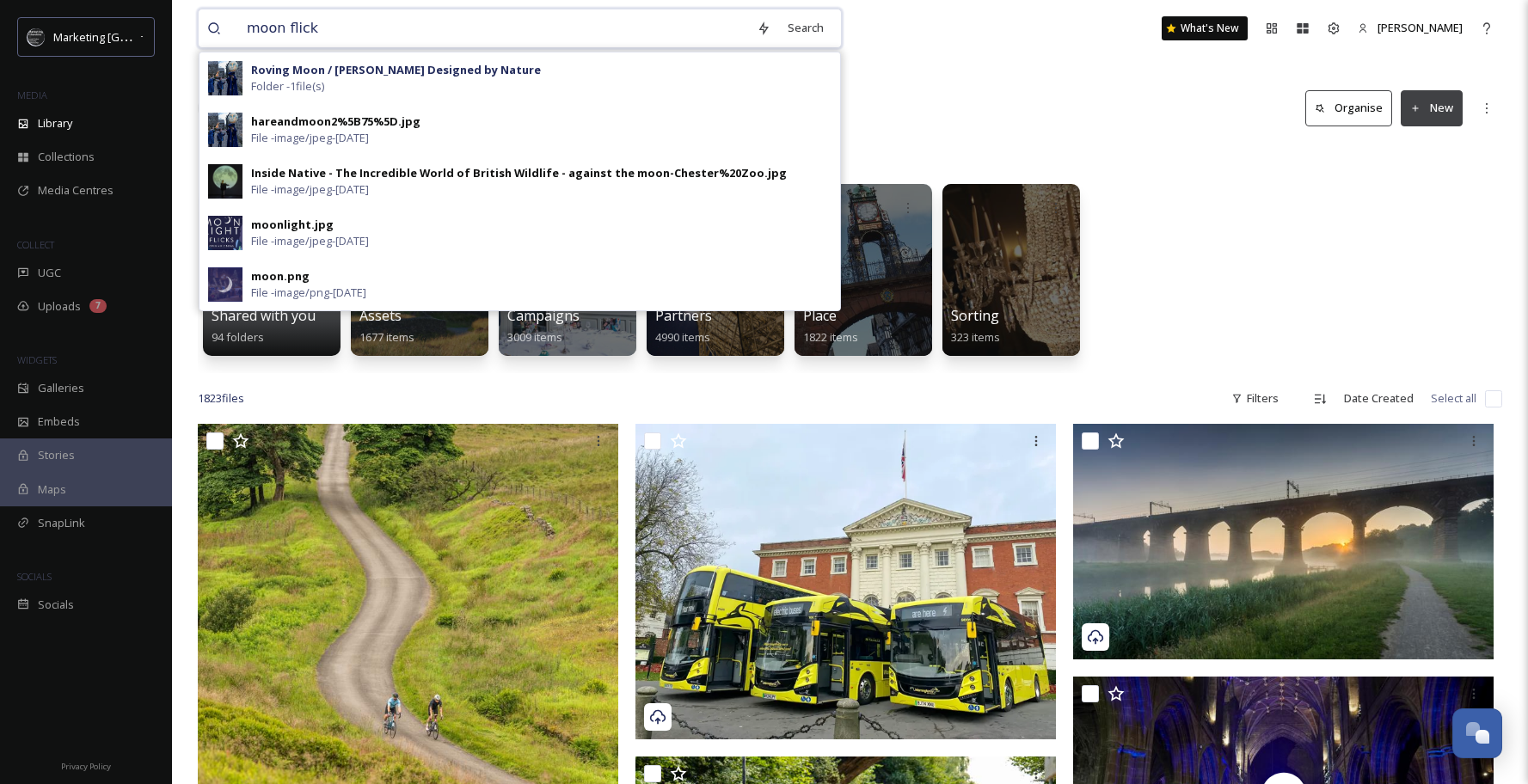
type input "moon flickz"
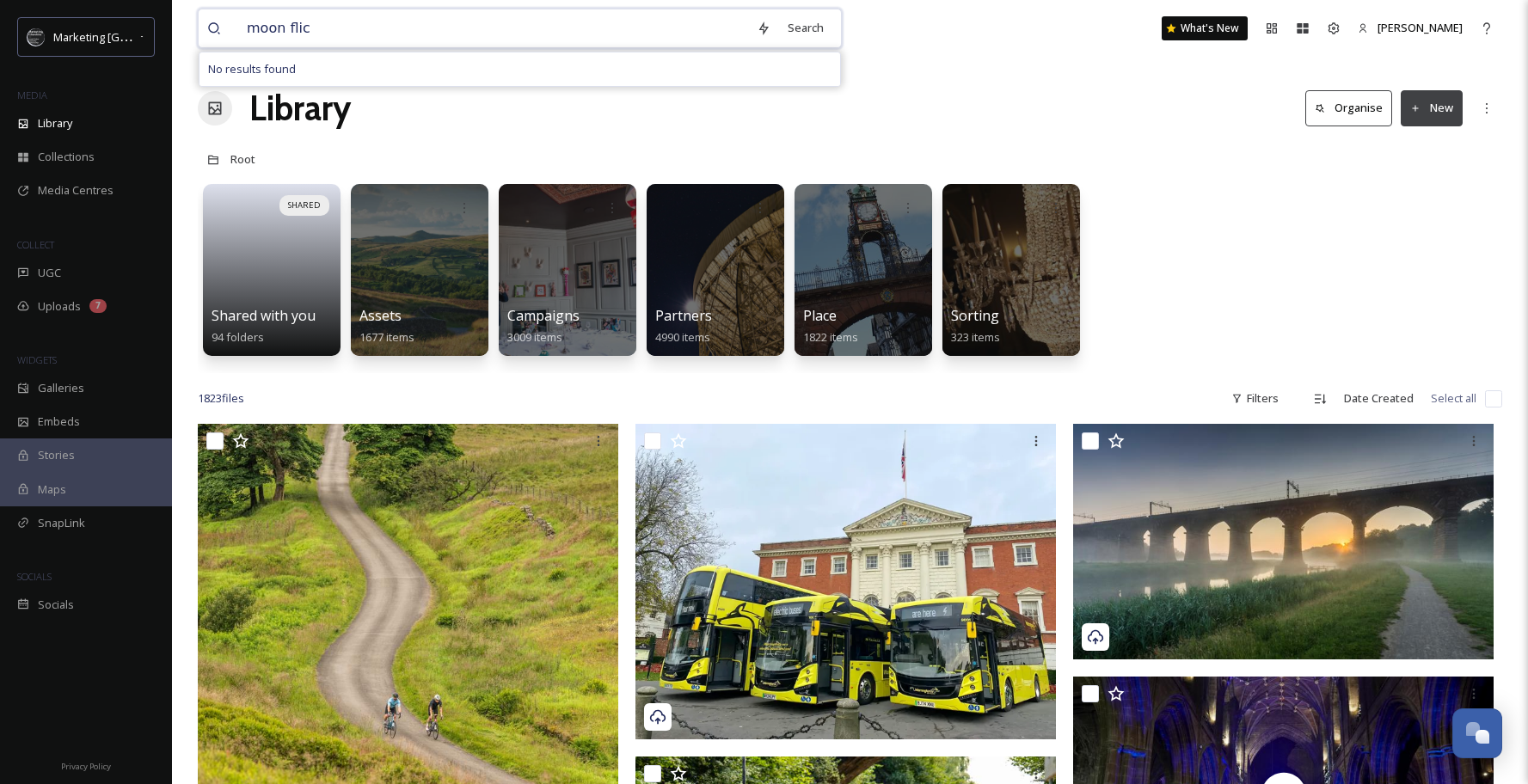
type input "moon flick"
click at [363, 16] on input at bounding box center [542, 29] width 462 height 37
click at [351, 28] on input at bounding box center [542, 29] width 462 height 37
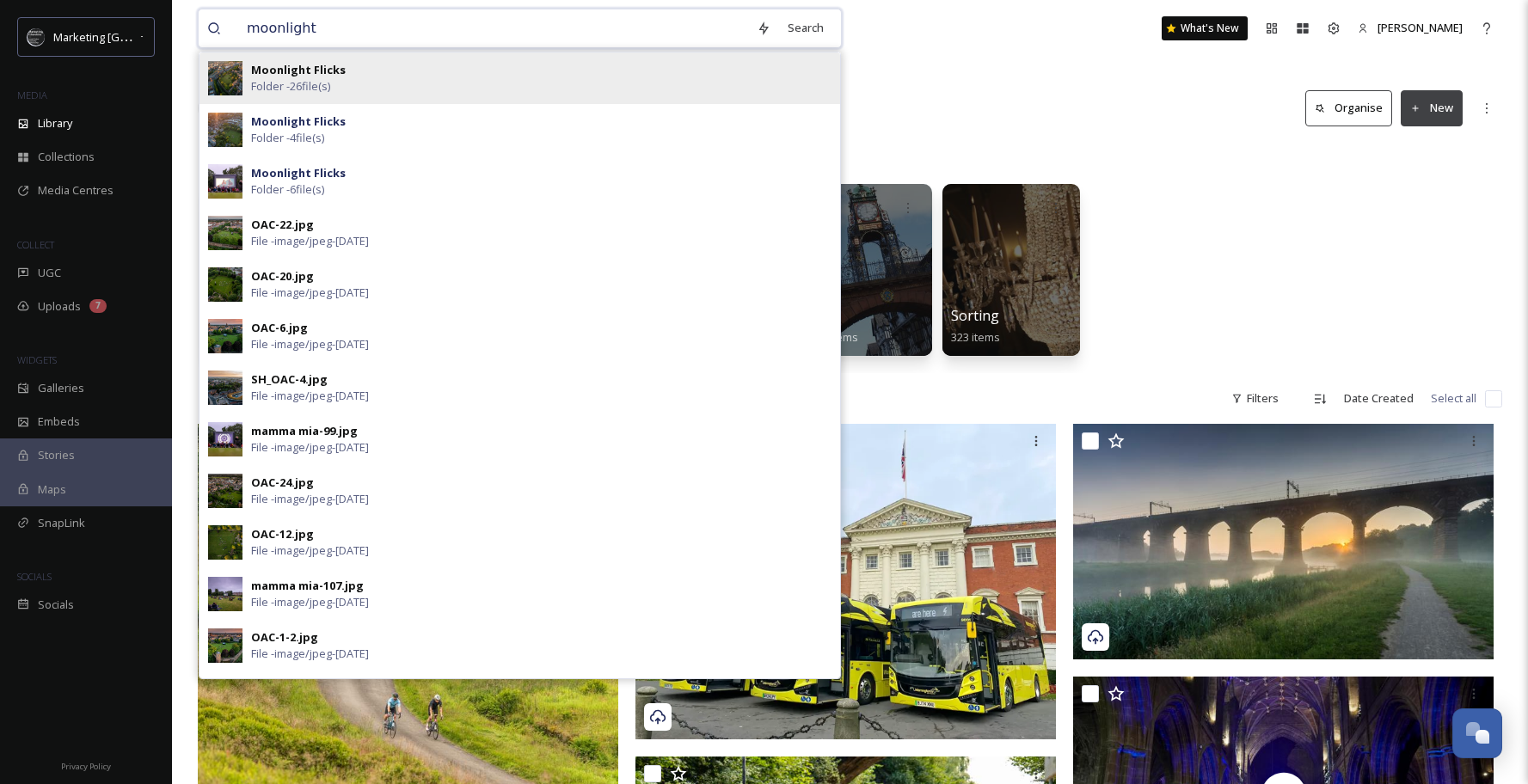
type input "moonlight"
click at [328, 69] on strong "Moonlight Flicks" at bounding box center [299, 70] width 95 height 16
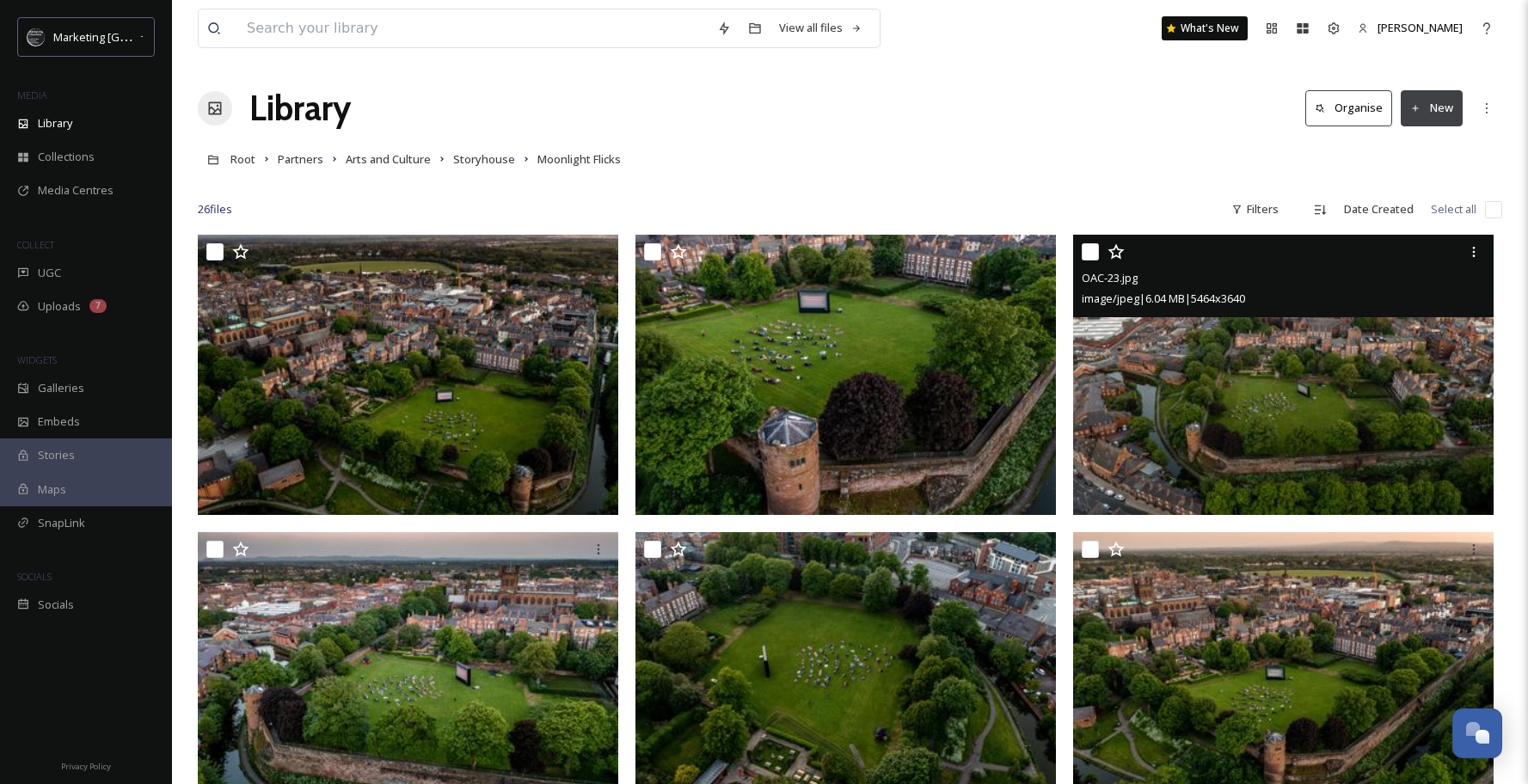
click at [1257, 416] on img at bounding box center [1283, 374] width 420 height 279
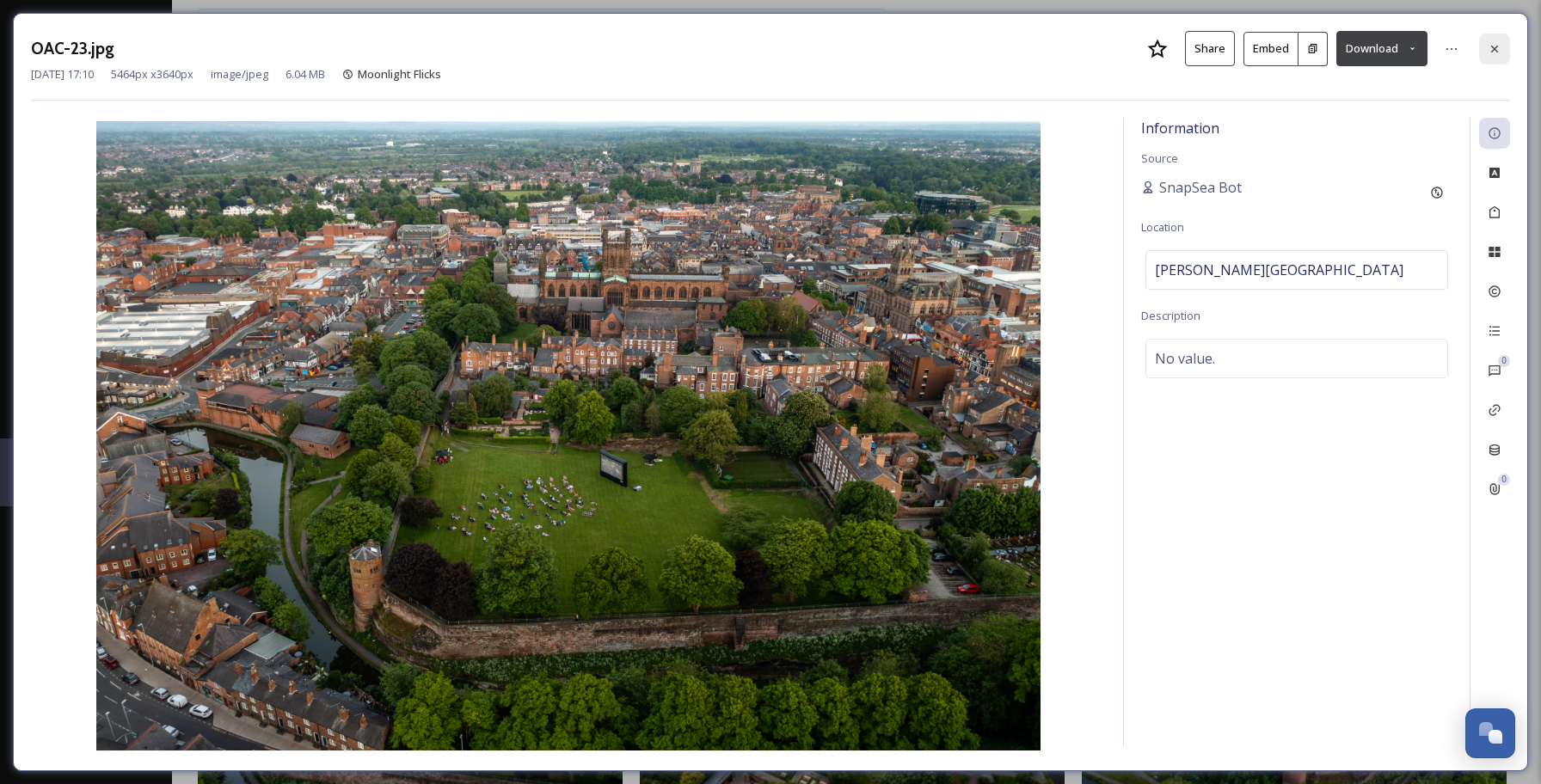
click at [1494, 54] on icon at bounding box center [1495, 49] width 14 height 14
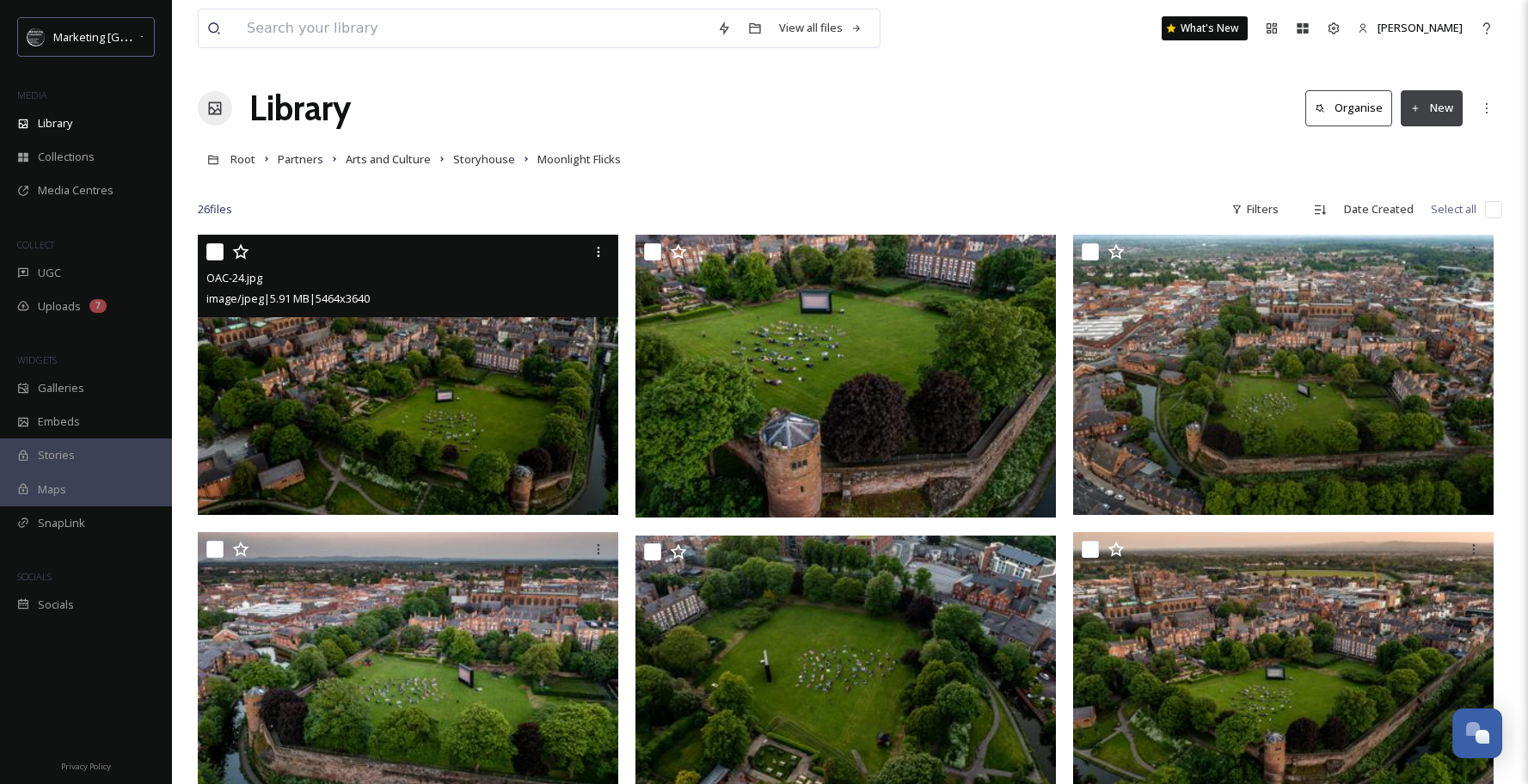
click at [452, 388] on img at bounding box center [407, 374] width 420 height 279
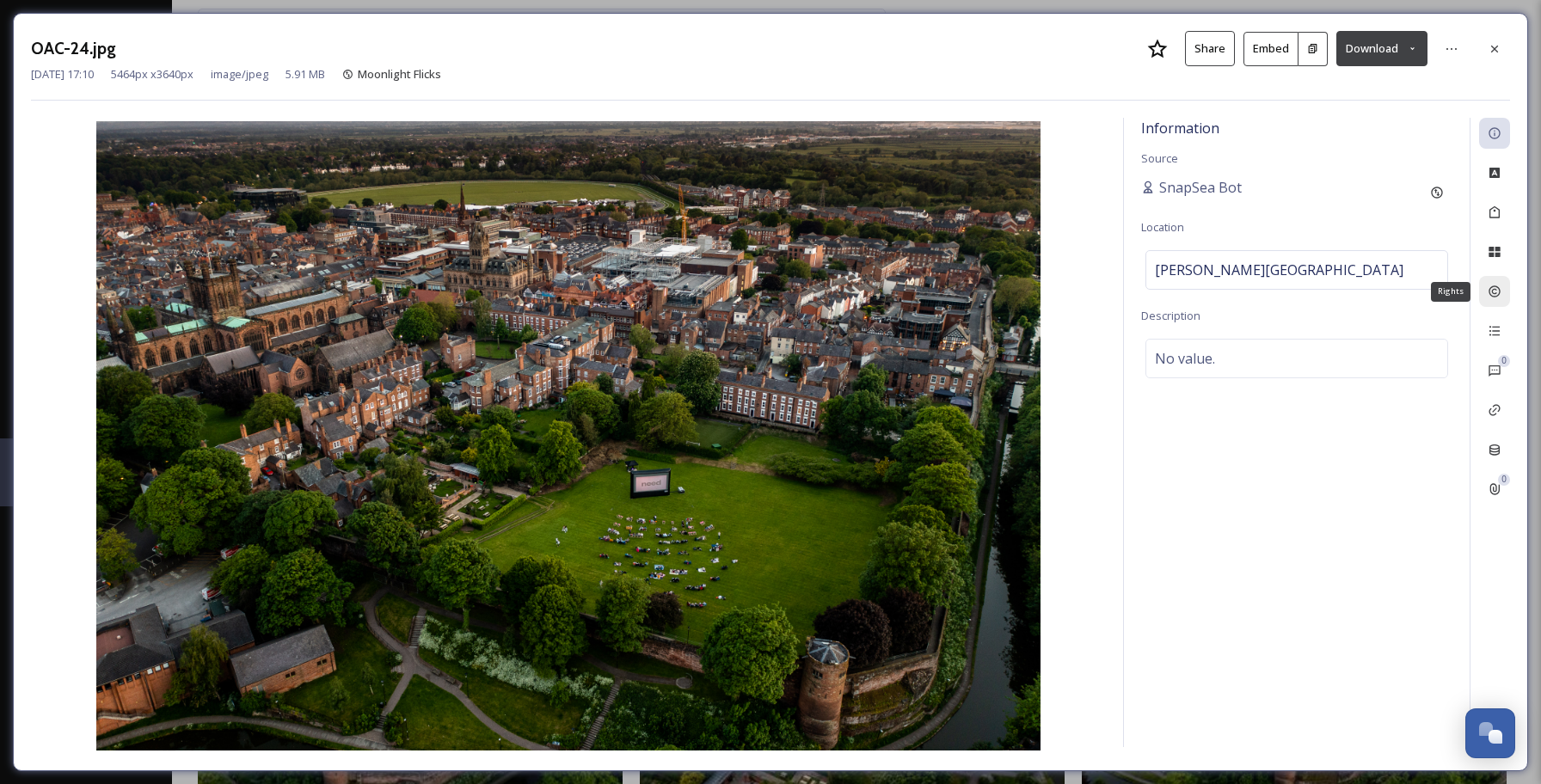
click at [1501, 285] on icon at bounding box center [1495, 292] width 14 height 14
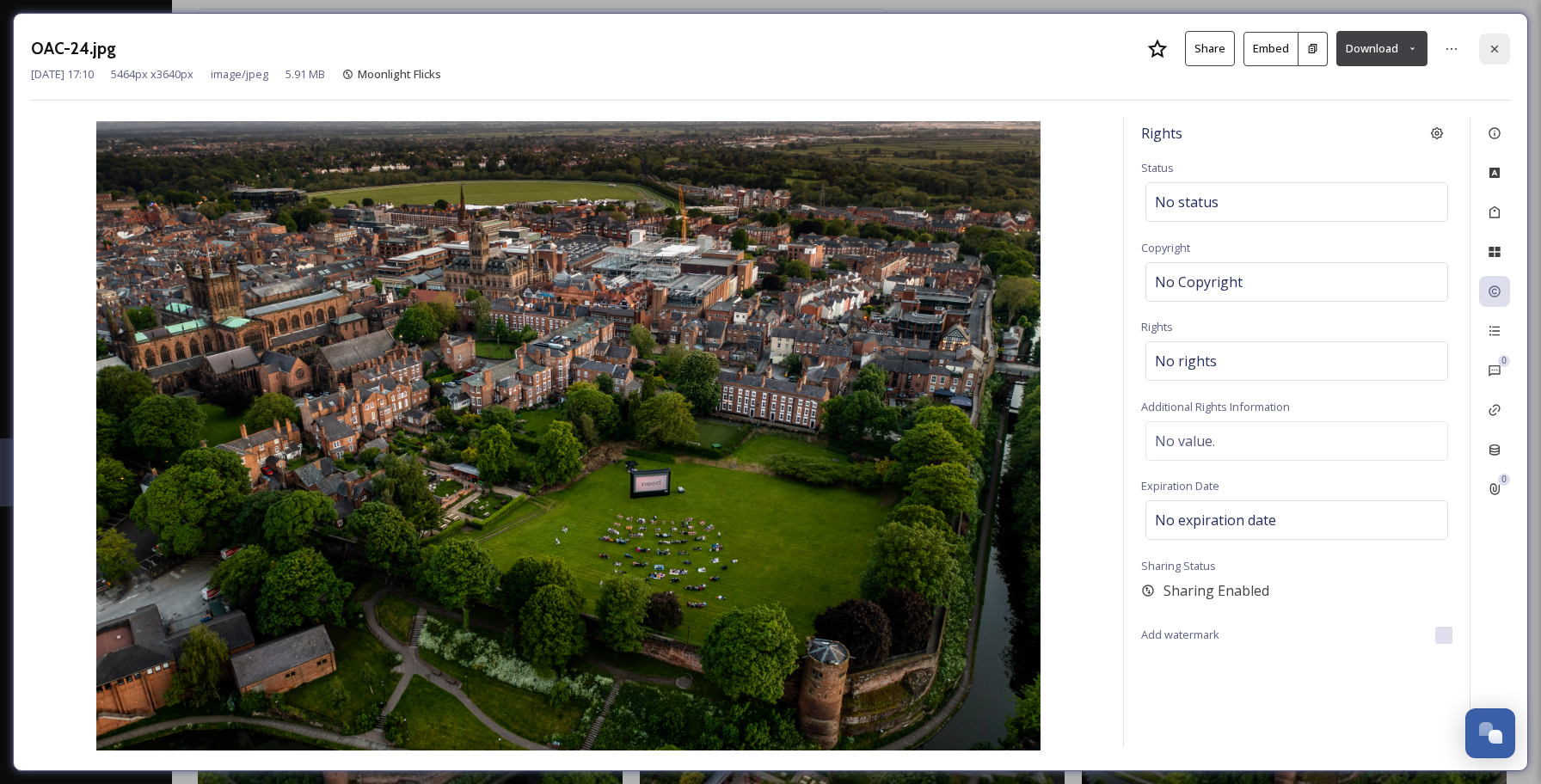
click at [1495, 37] on div at bounding box center [1494, 48] width 31 height 31
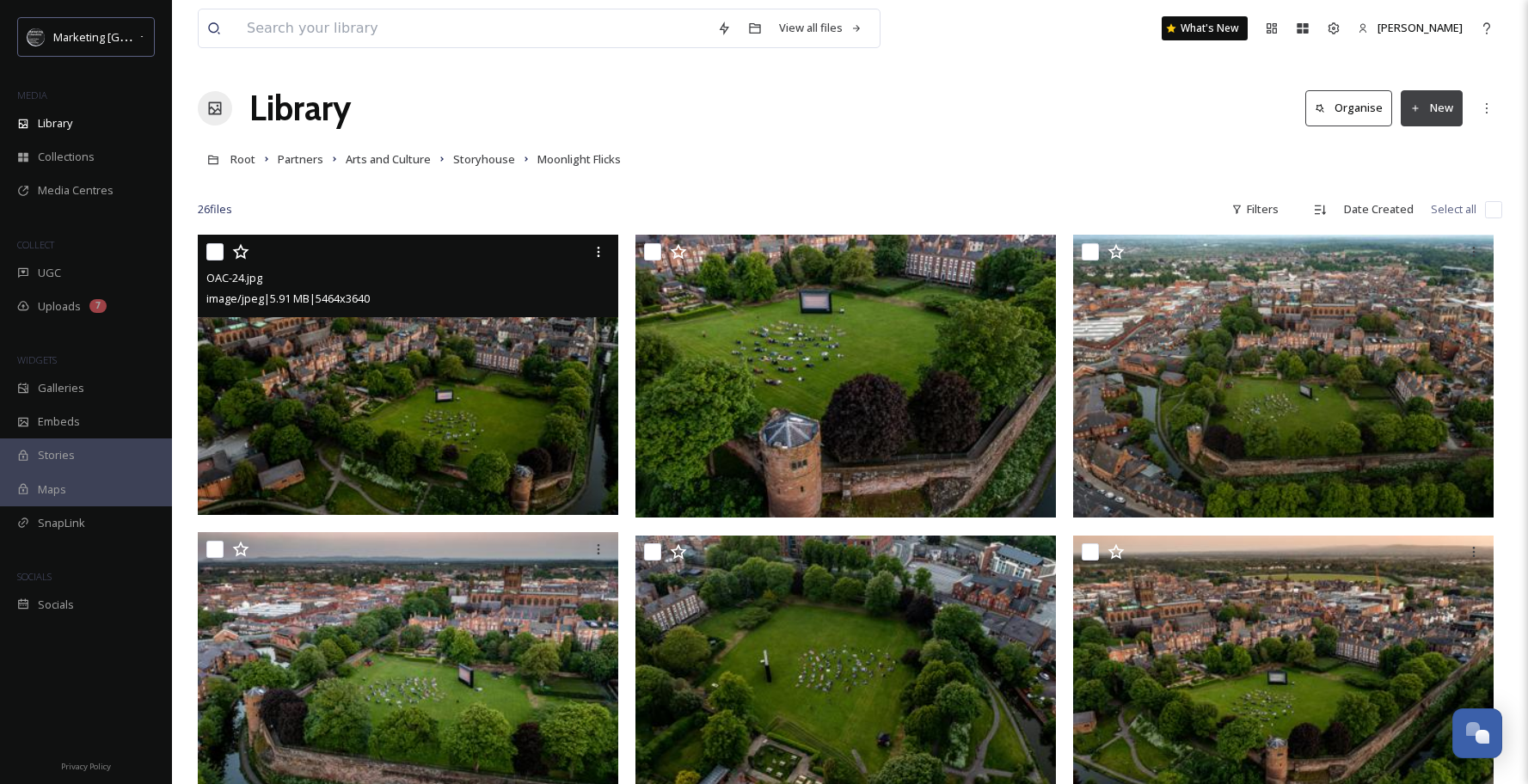
click at [691, 187] on div at bounding box center [849, 183] width 1304 height 17
click at [77, 195] on span "Media Centres" at bounding box center [75, 190] width 76 height 17
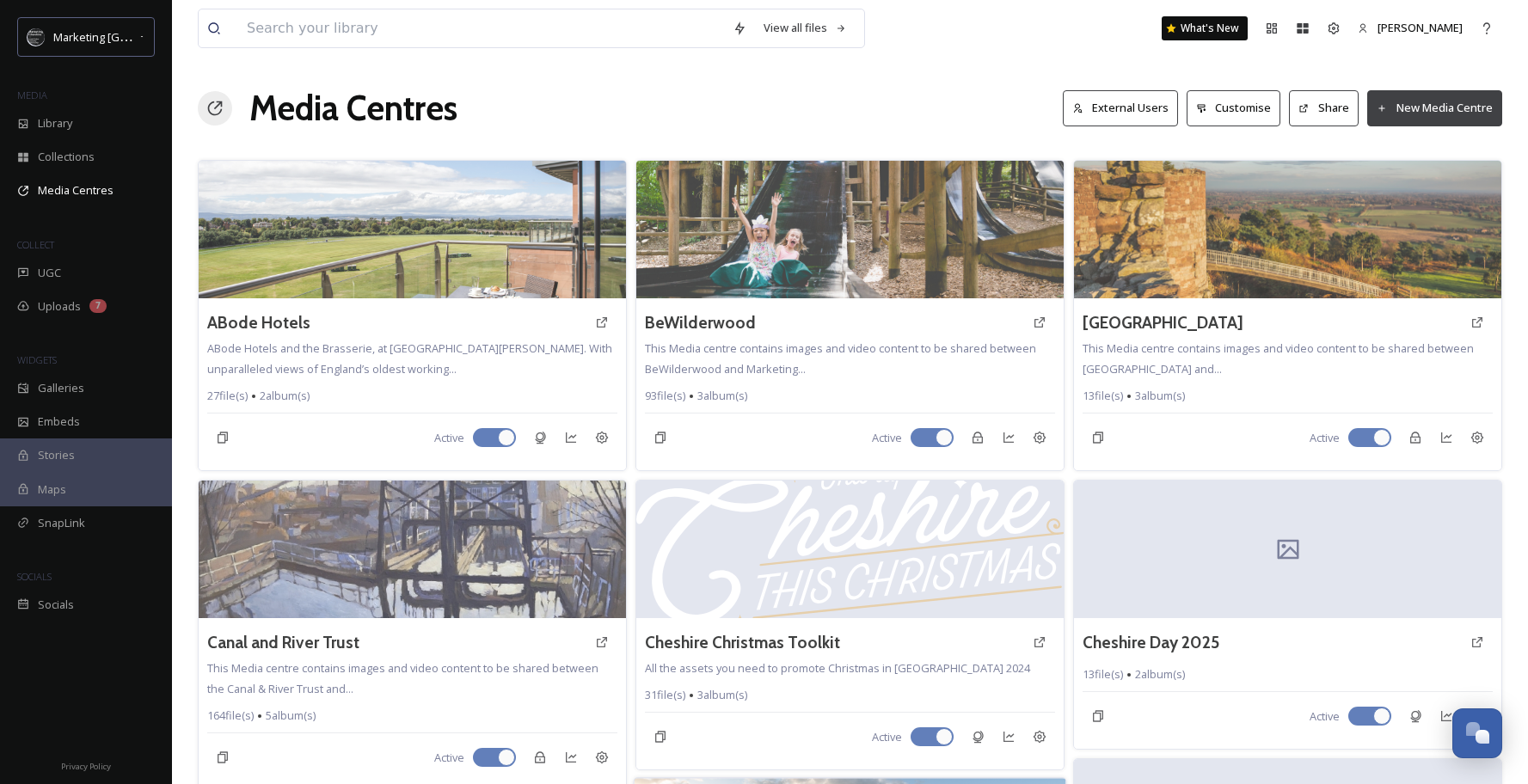
scroll to position [777, 0]
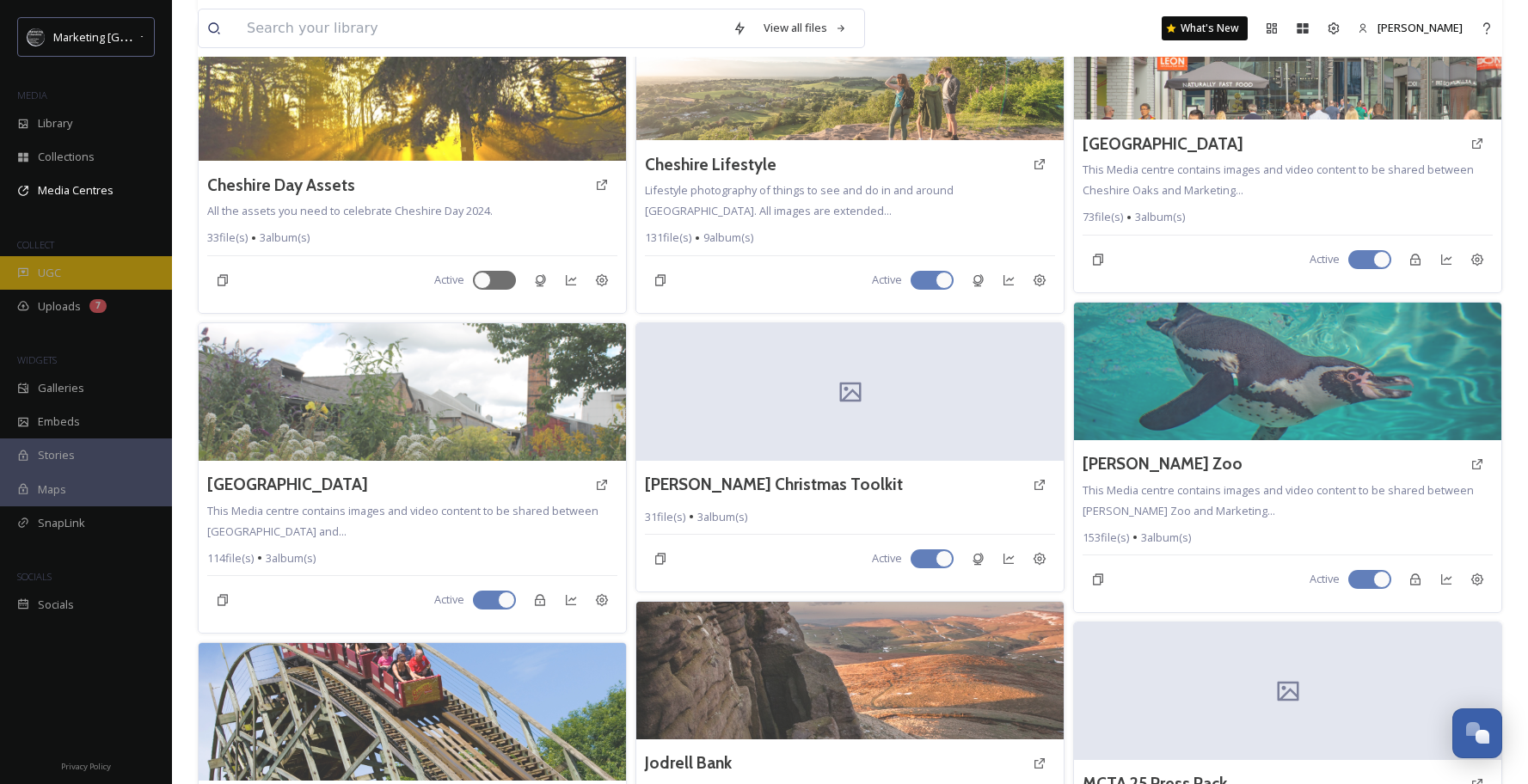
click at [62, 286] on div "UGC" at bounding box center [86, 273] width 172 height 34
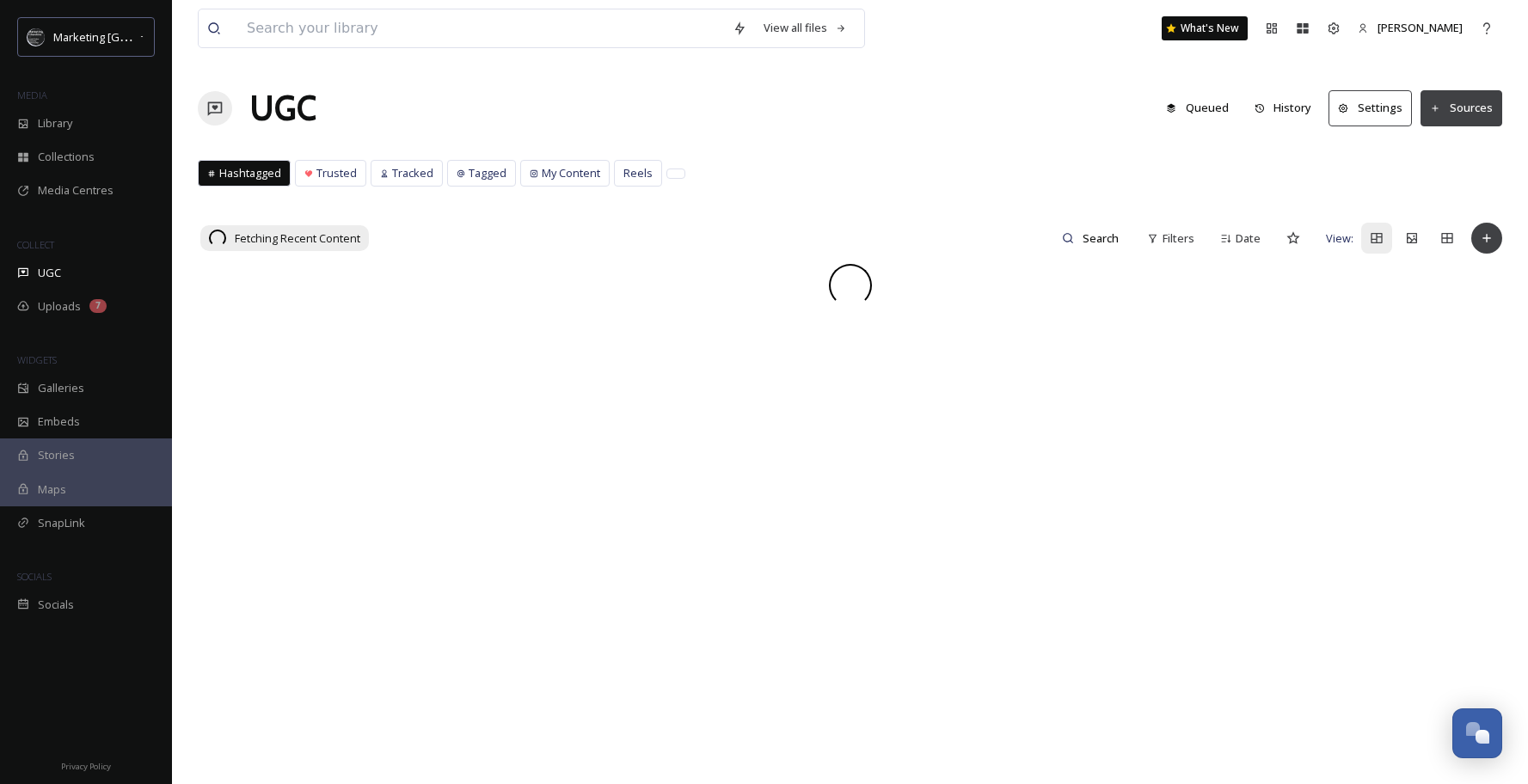
click at [70, 309] on span "Uploads" at bounding box center [59, 306] width 43 height 17
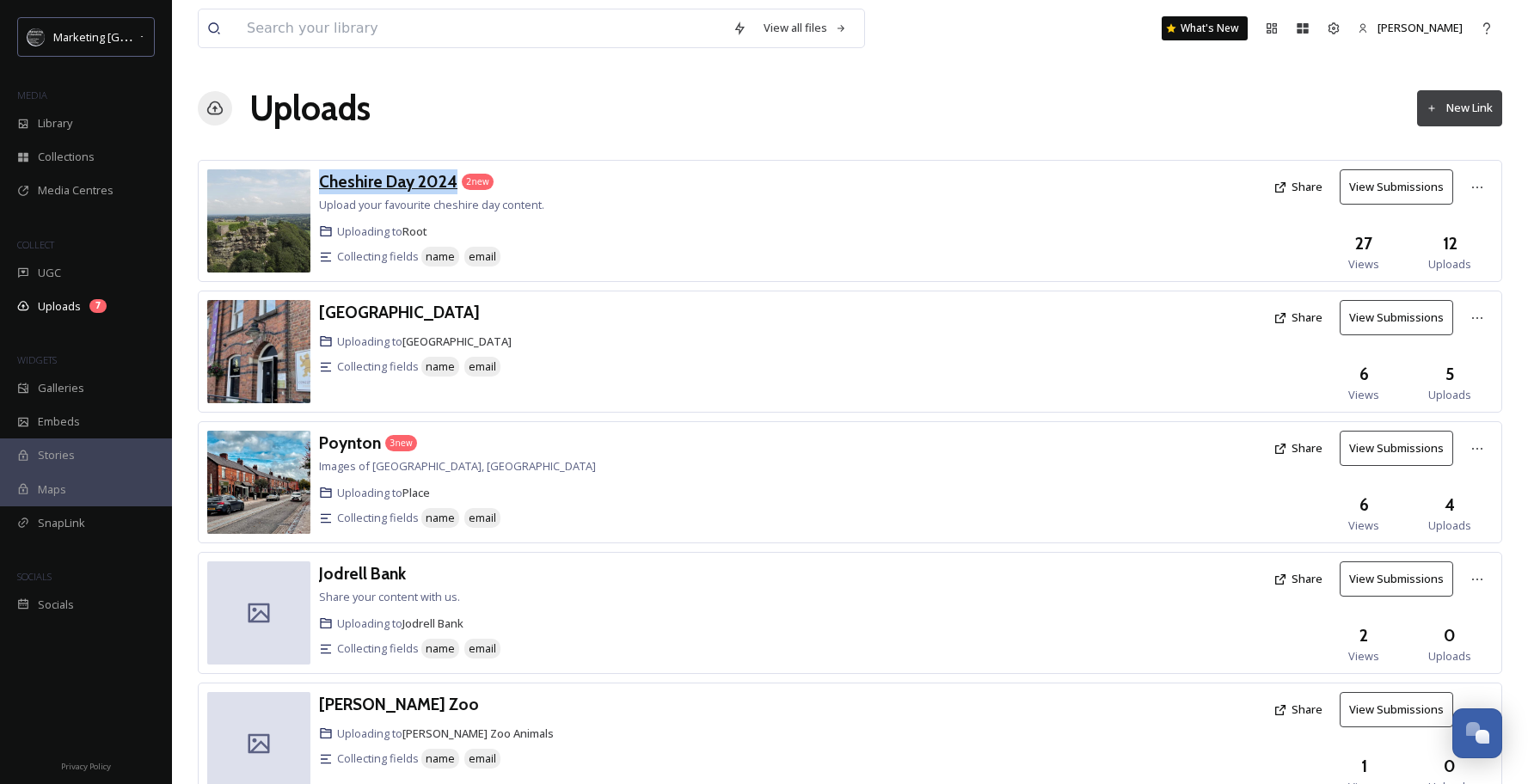
click at [415, 182] on h3 "Cheshire Day 2024" at bounding box center [388, 180] width 138 height 21
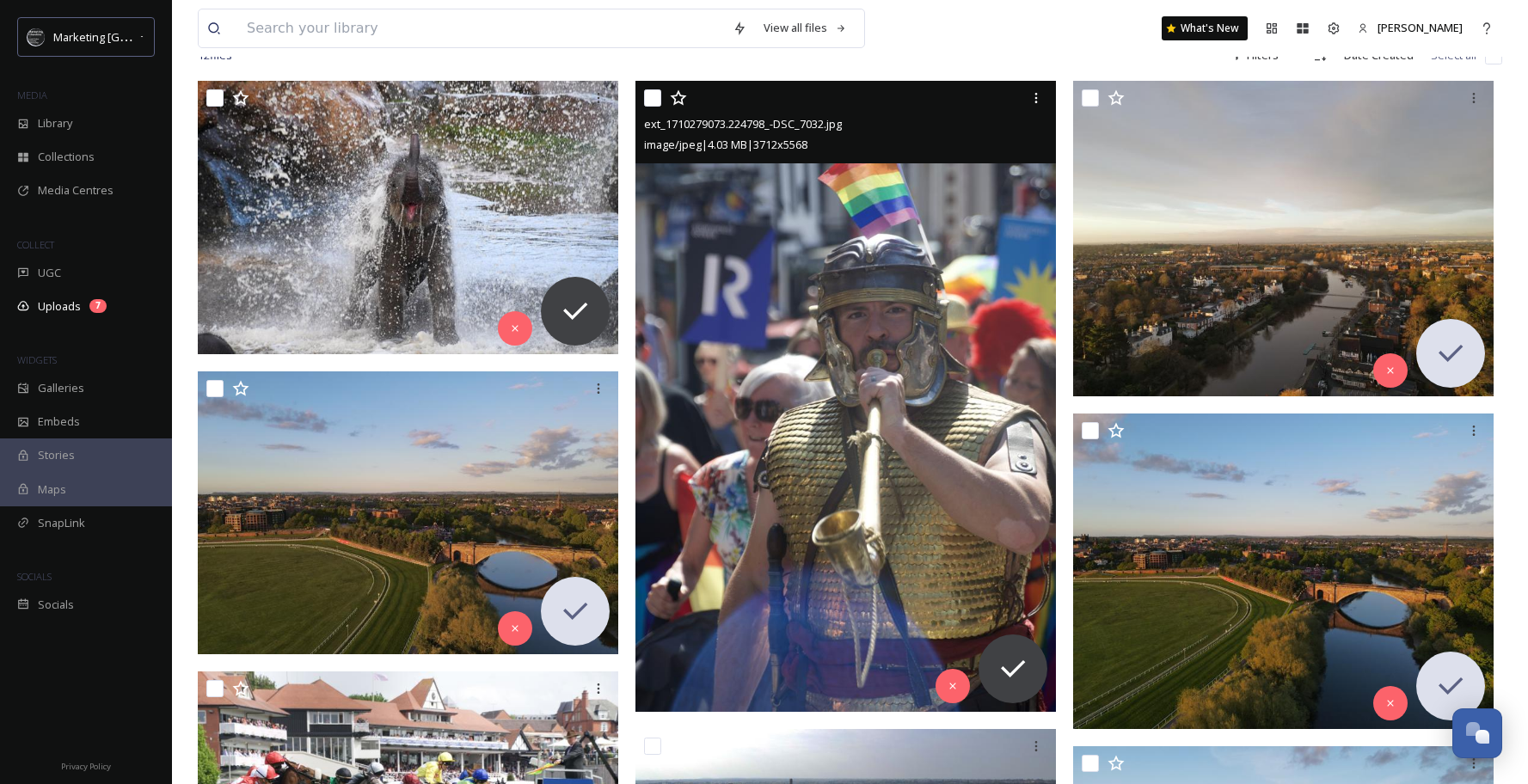
scroll to position [258, 0]
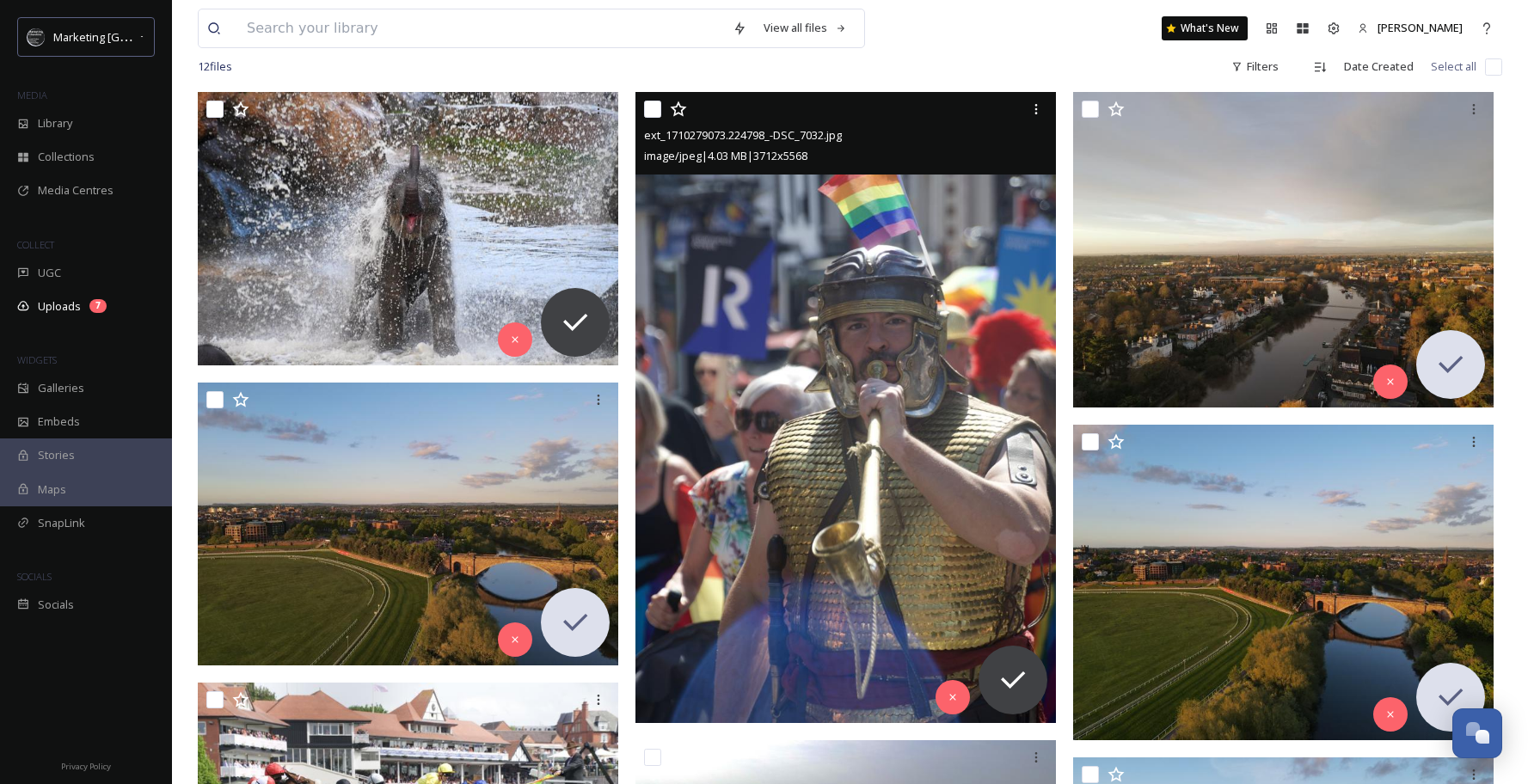
click at [909, 337] on img at bounding box center [845, 407] width 420 height 631
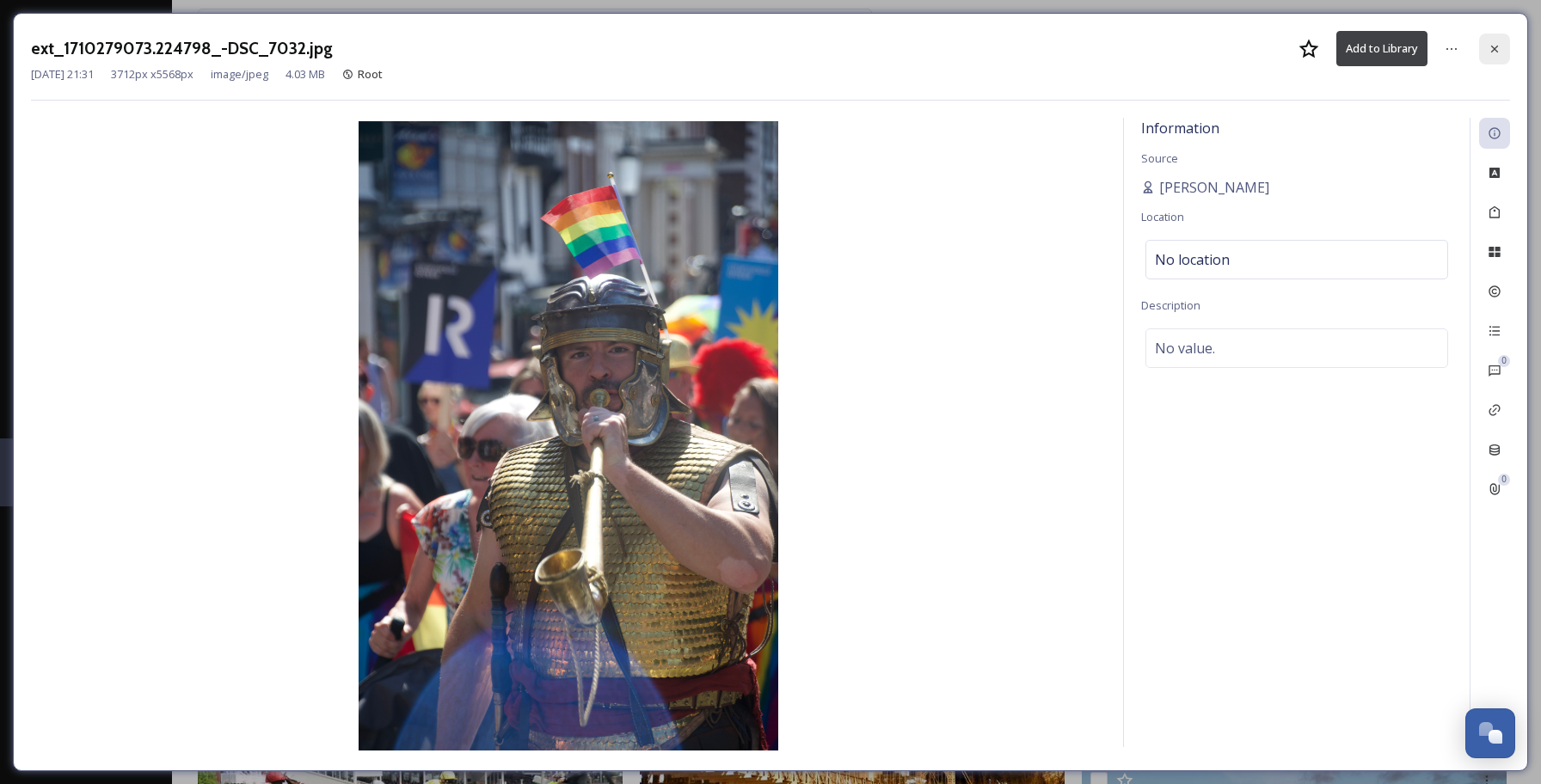
click at [1500, 51] on icon at bounding box center [1495, 49] width 14 height 14
